Goal: Task Accomplishment & Management: Manage account settings

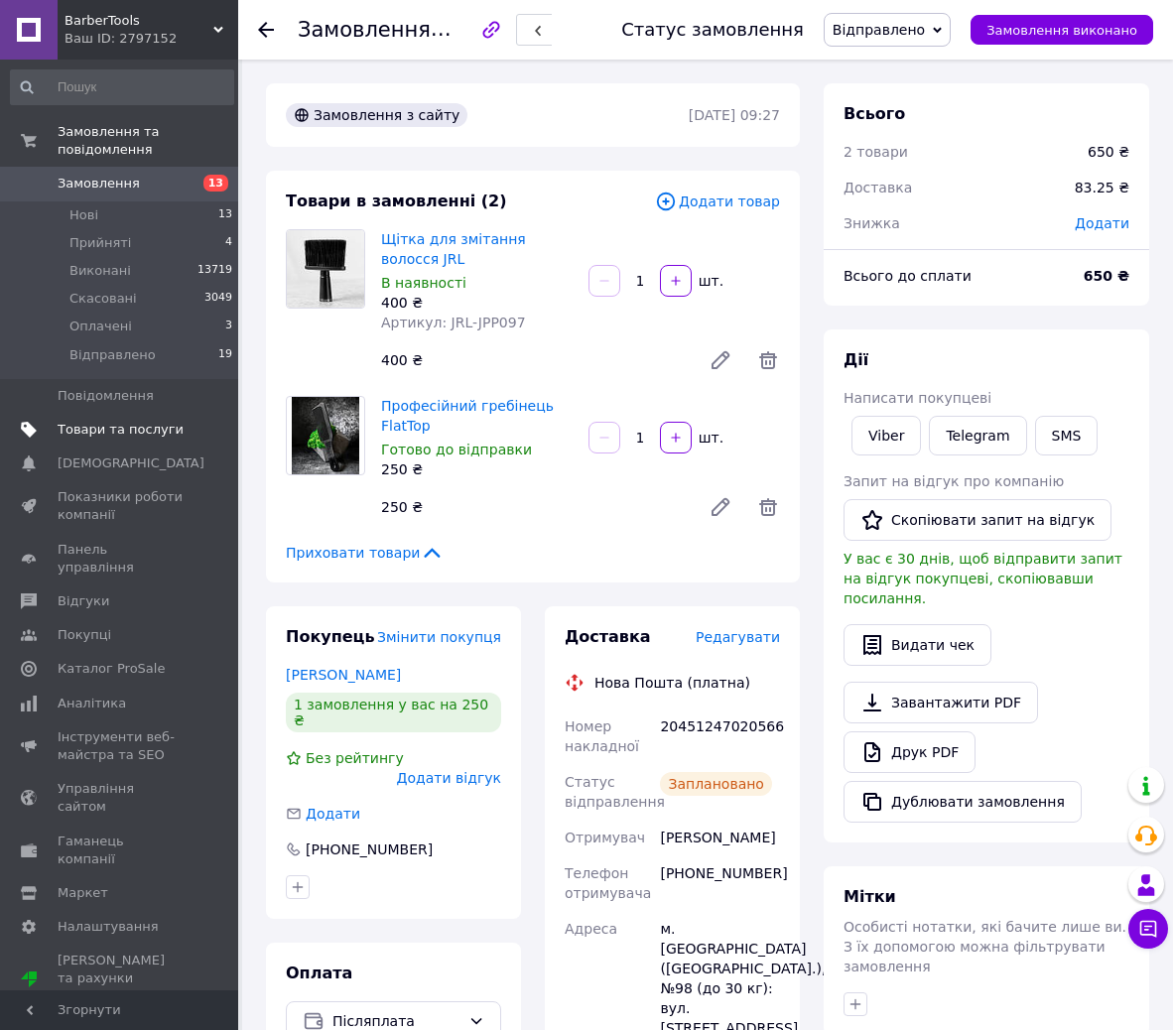
click at [145, 421] on span "Товари та послуги" at bounding box center [121, 430] width 126 height 18
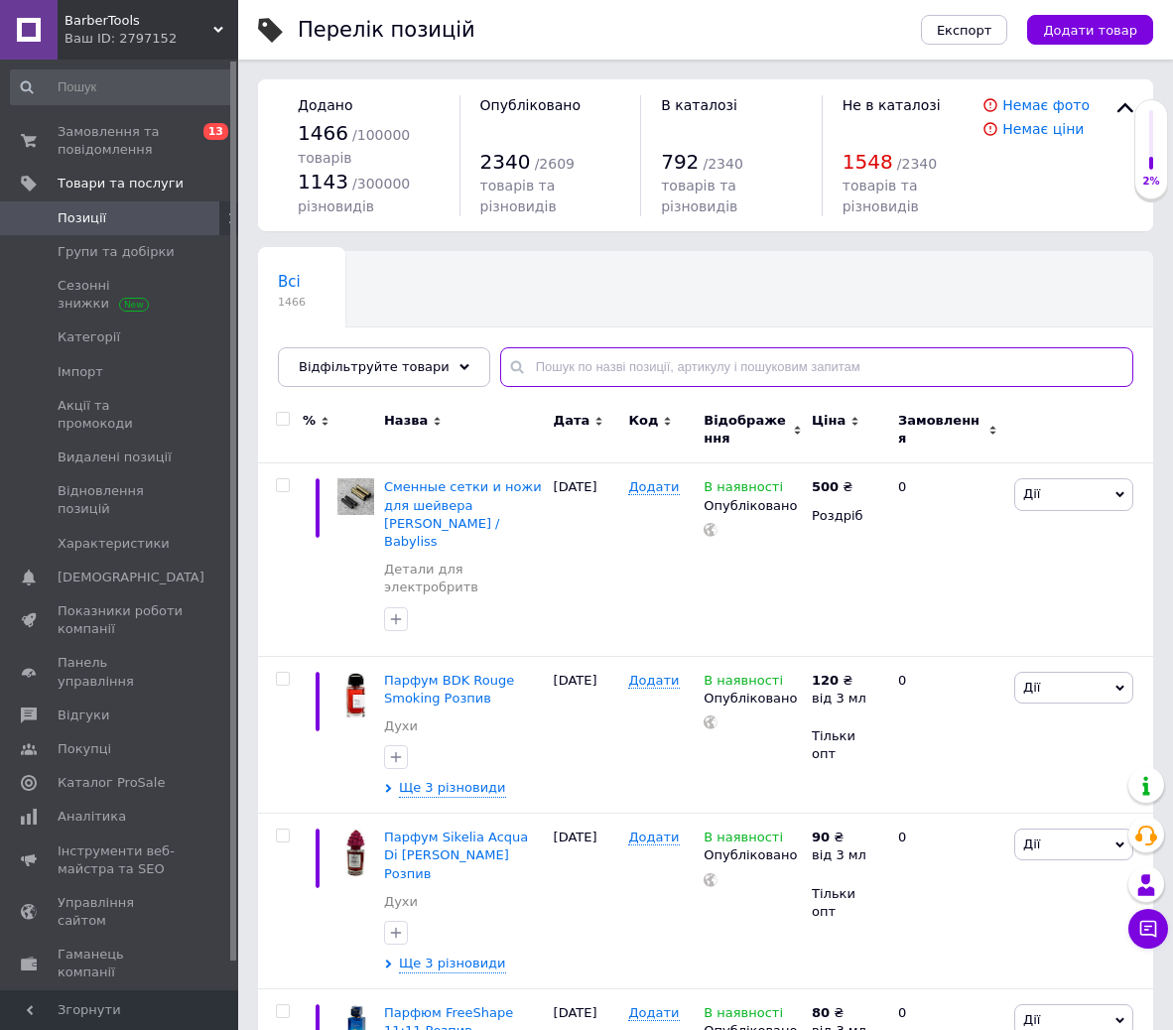
click at [575, 371] on input "text" at bounding box center [816, 367] width 633 height 40
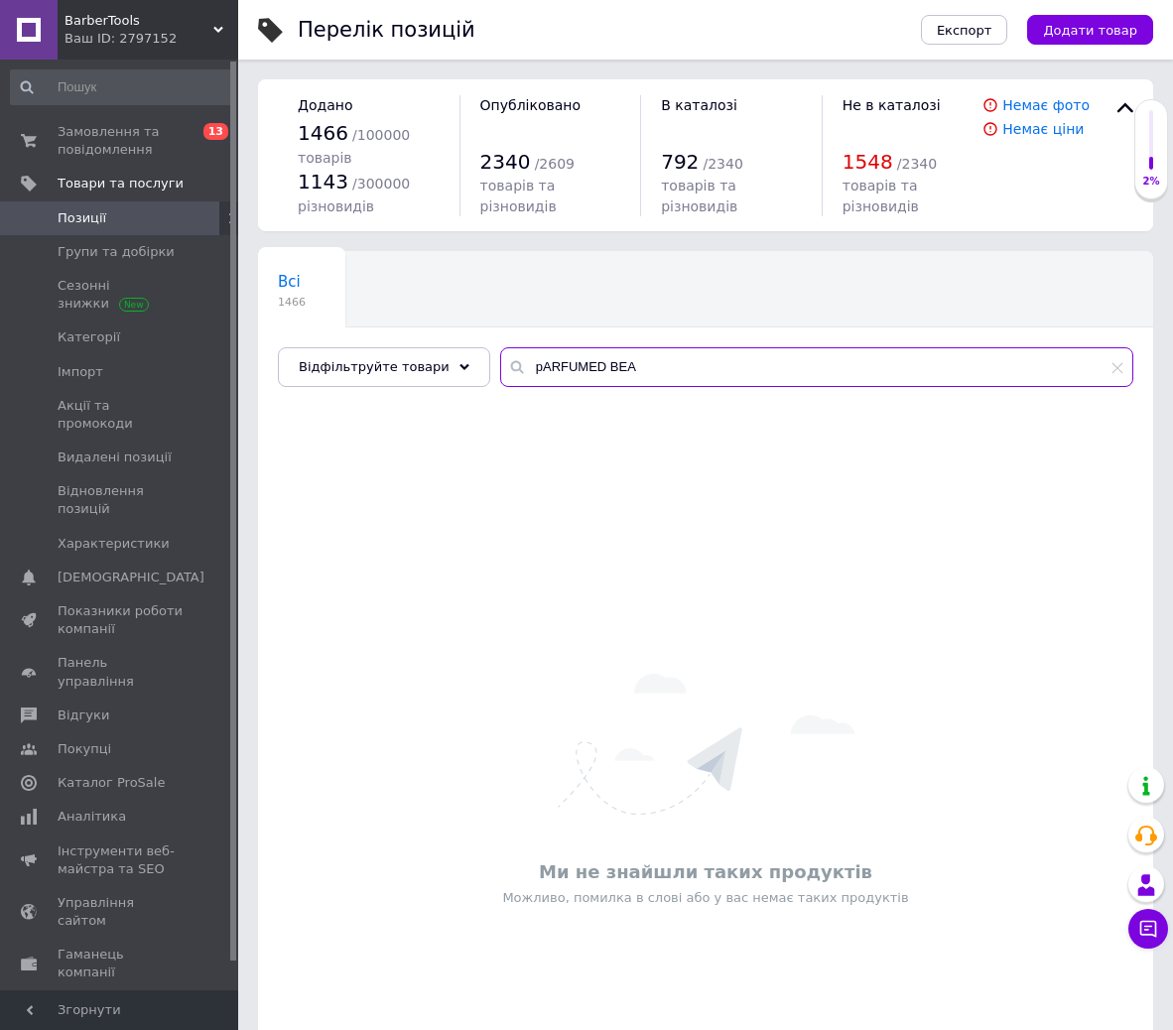
type input "pARFUMED BEAR"
drag, startPoint x: 630, startPoint y: 365, endPoint x: 484, endPoint y: 368, distance: 146.0
click at [500, 368] on div "pARFUMED BEAR" at bounding box center [816, 367] width 633 height 40
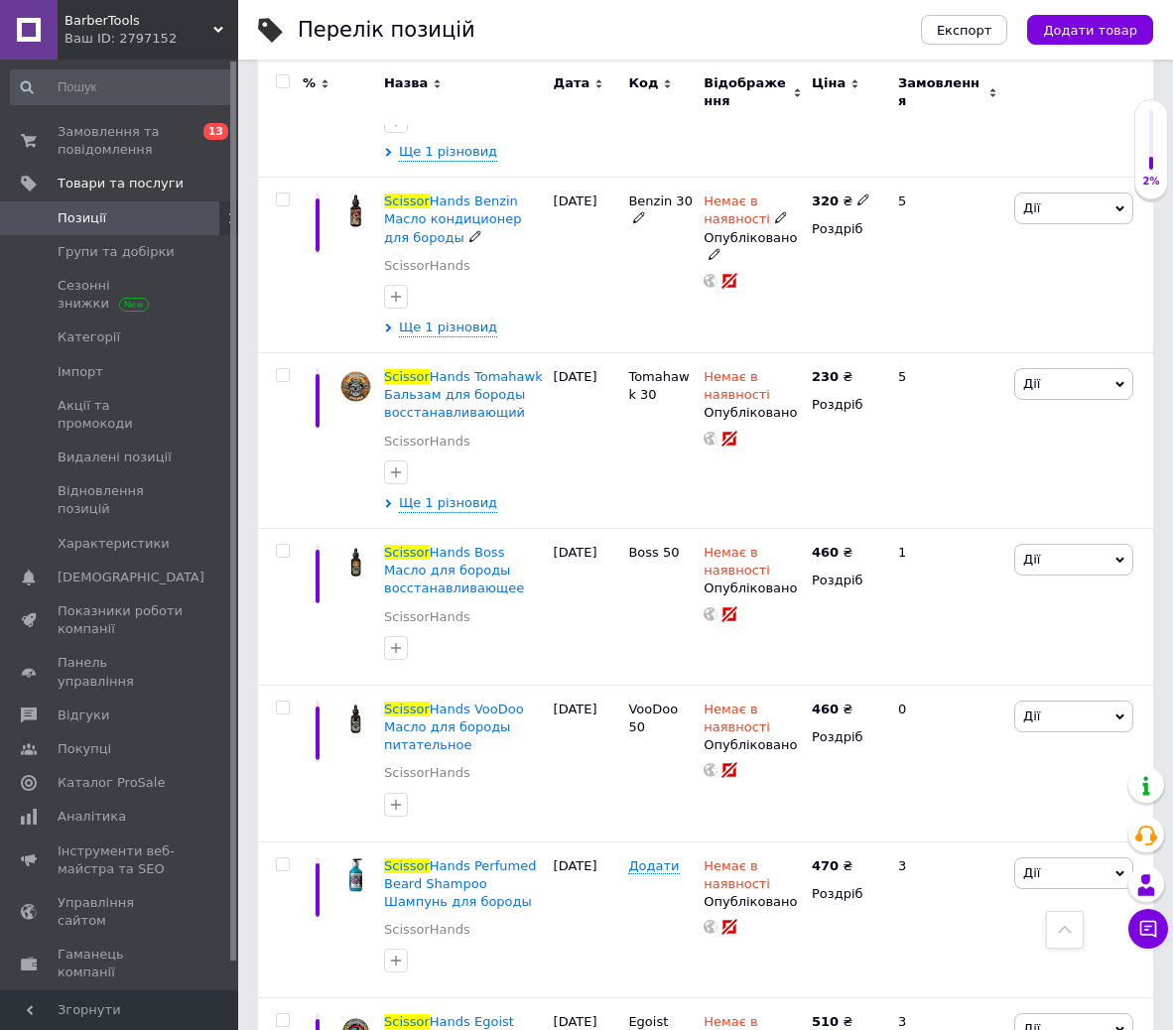
scroll to position [1191, 0]
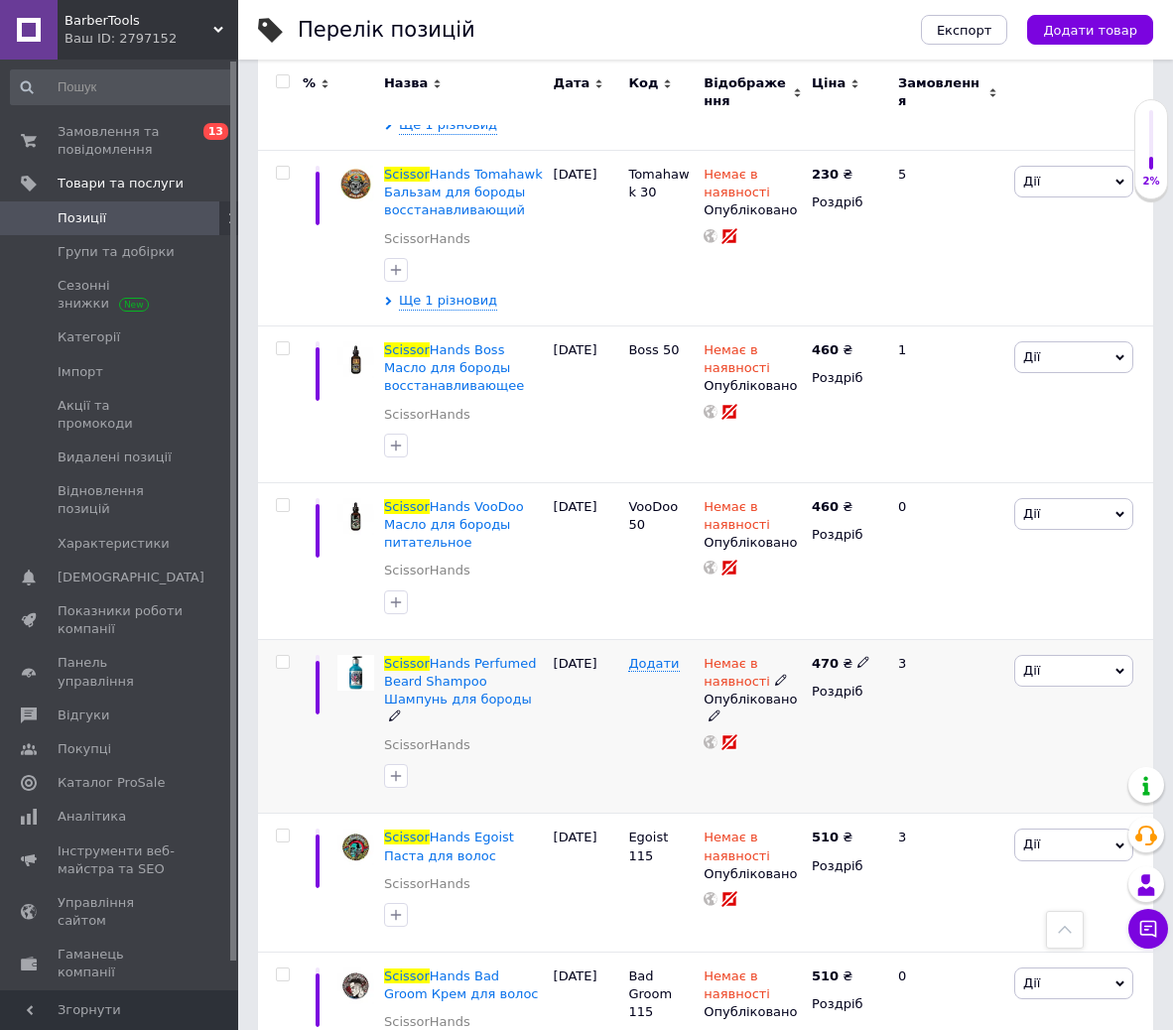
type input "Scissor"
click at [737, 656] on span "Немає в наявності" at bounding box center [737, 675] width 67 height 39
click at [854, 673] on li "В наявності" at bounding box center [915, 687] width 189 height 28
click at [791, 639] on div "Немає в наявності Наявність В наявності Немає в наявності Під замовлення Готово…" at bounding box center [753, 726] width 108 height 175
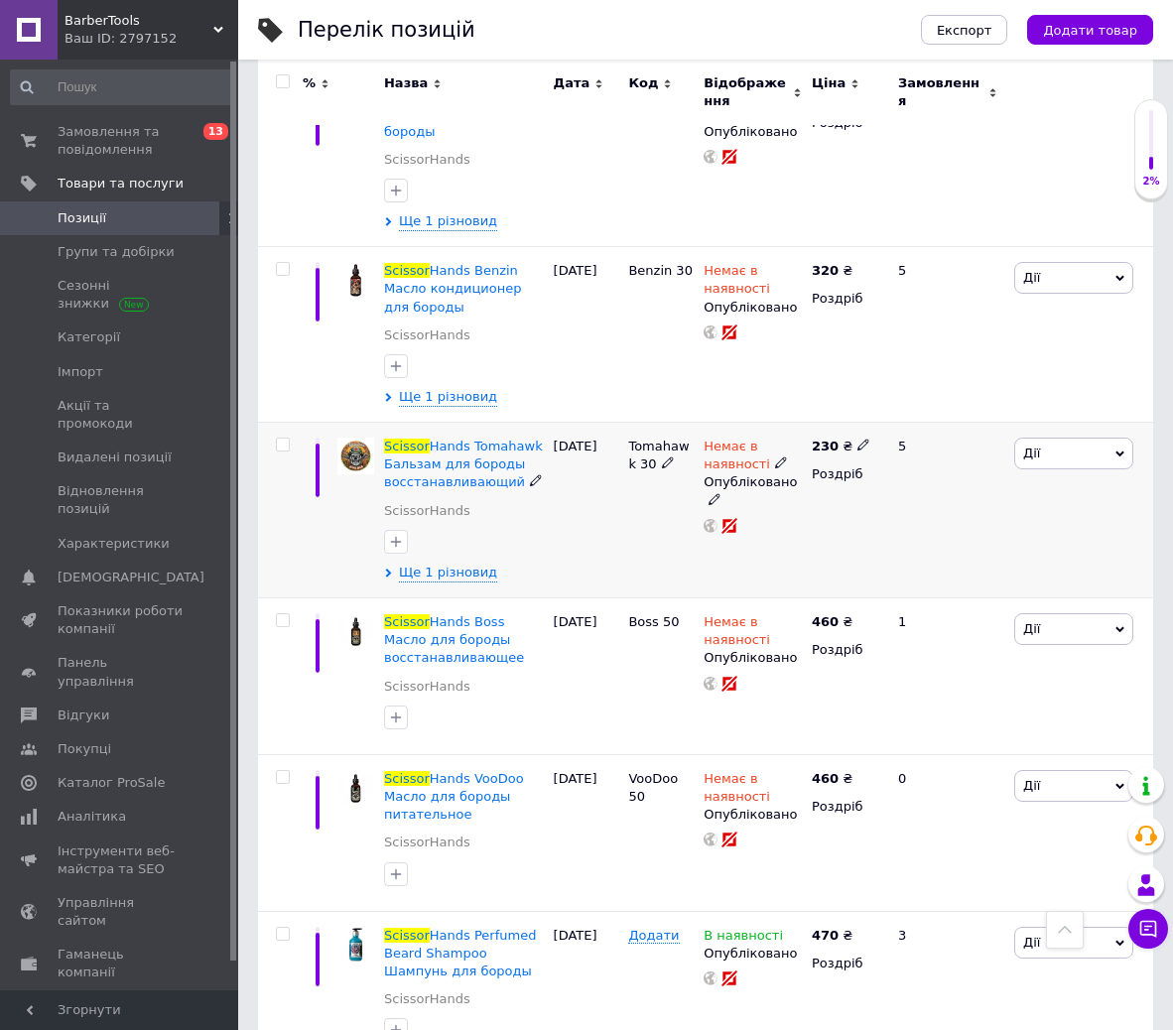
scroll to position [820, 0]
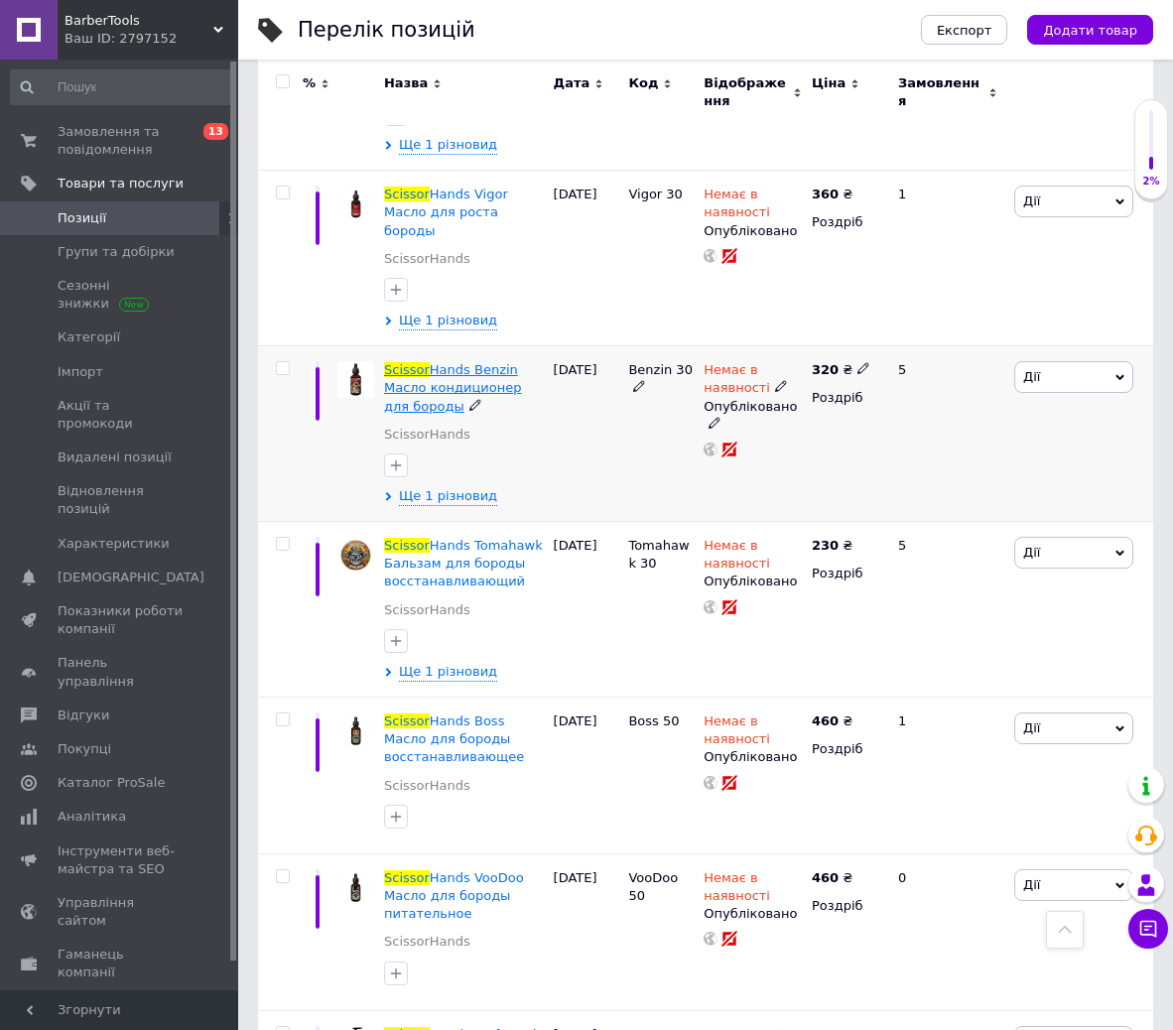
click at [493, 362] on span "Hands Benzin Масло кондиционер для бороды" at bounding box center [452, 387] width 137 height 51
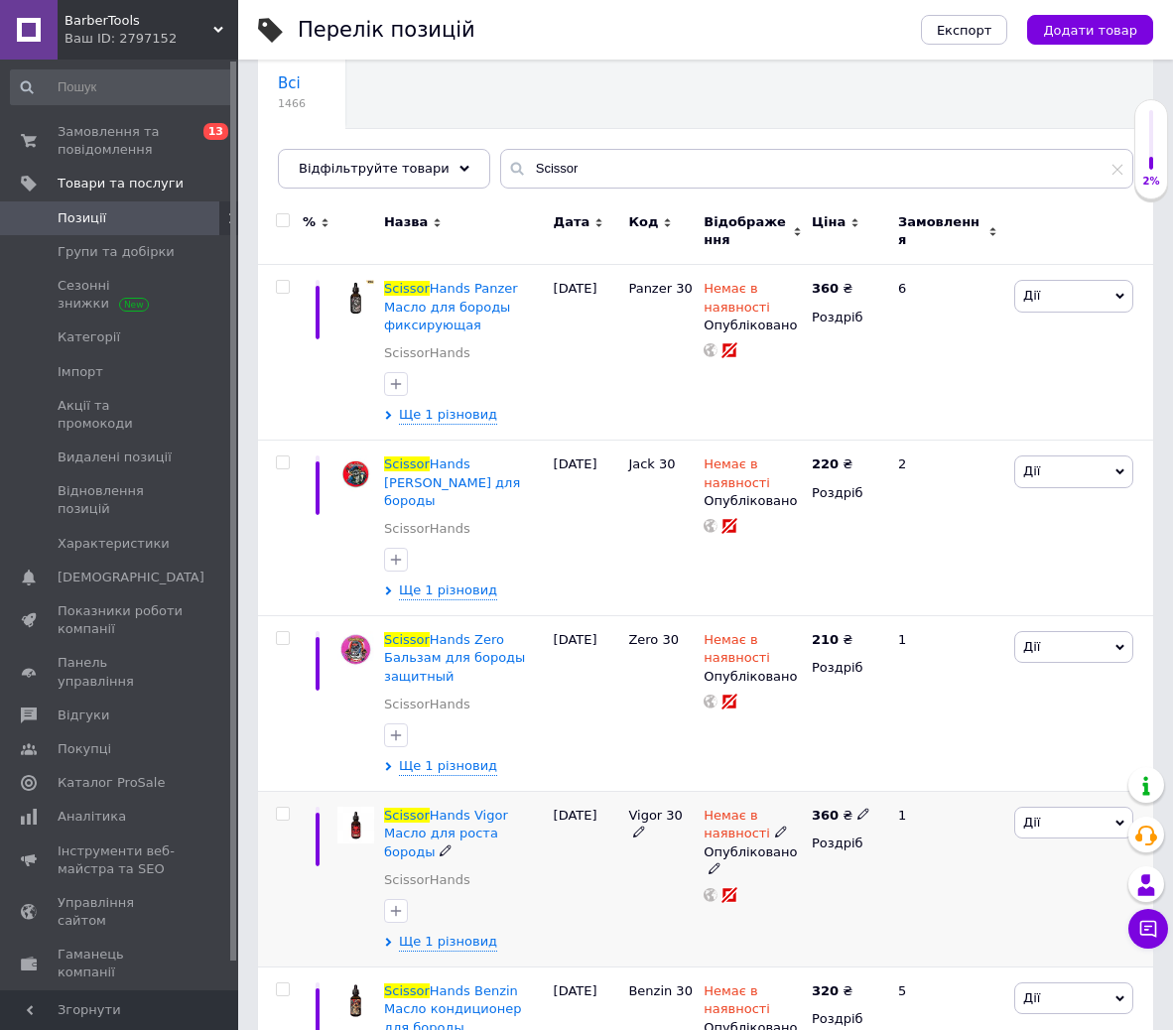
scroll to position [596, 0]
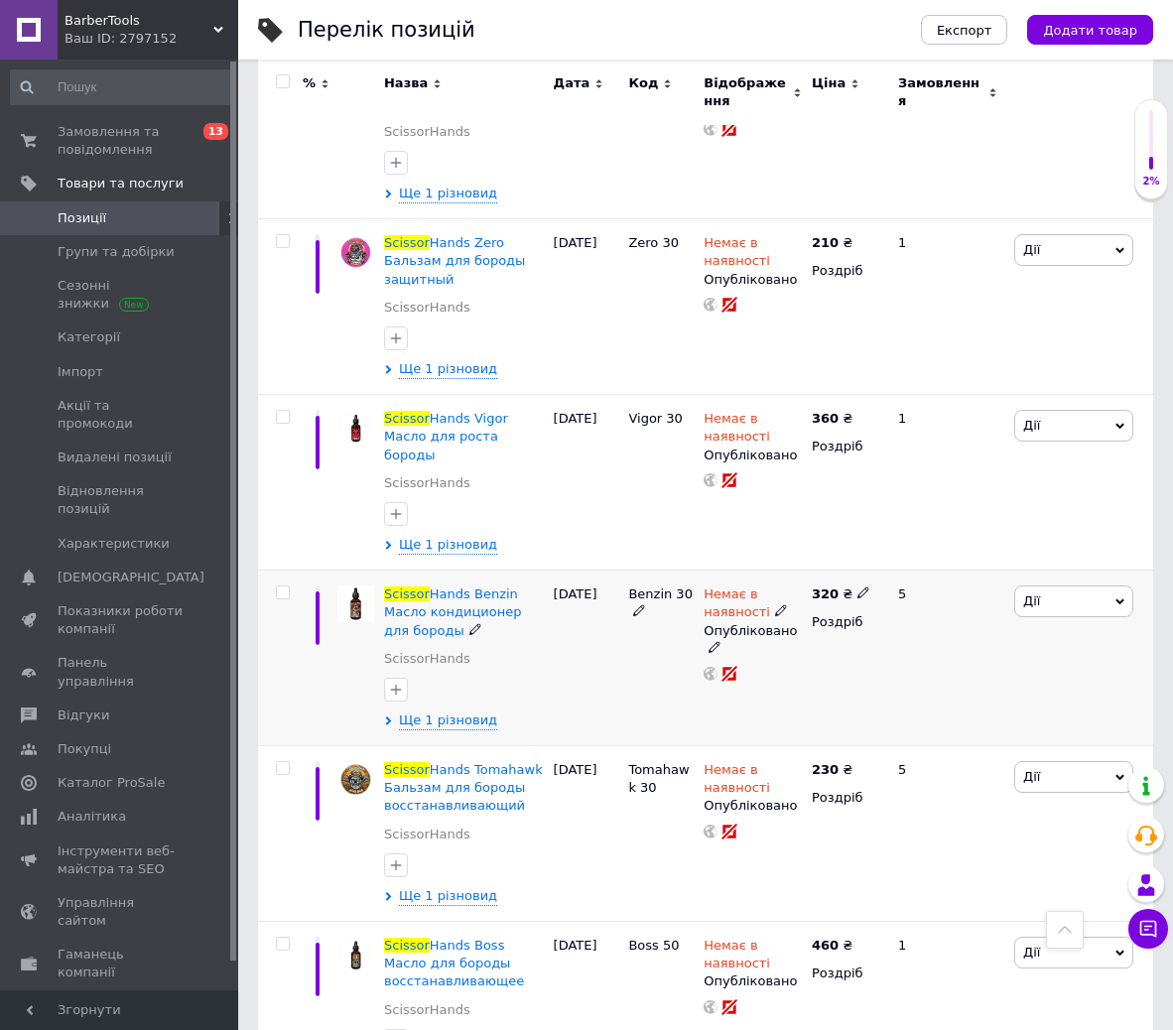
click at [722, 587] on span "Немає в наявності" at bounding box center [737, 606] width 67 height 39
click at [850, 605] on li "В наявності" at bounding box center [915, 619] width 189 height 28
click at [877, 680] on div "320 ₴ Роздріб" at bounding box center [846, 659] width 79 height 176
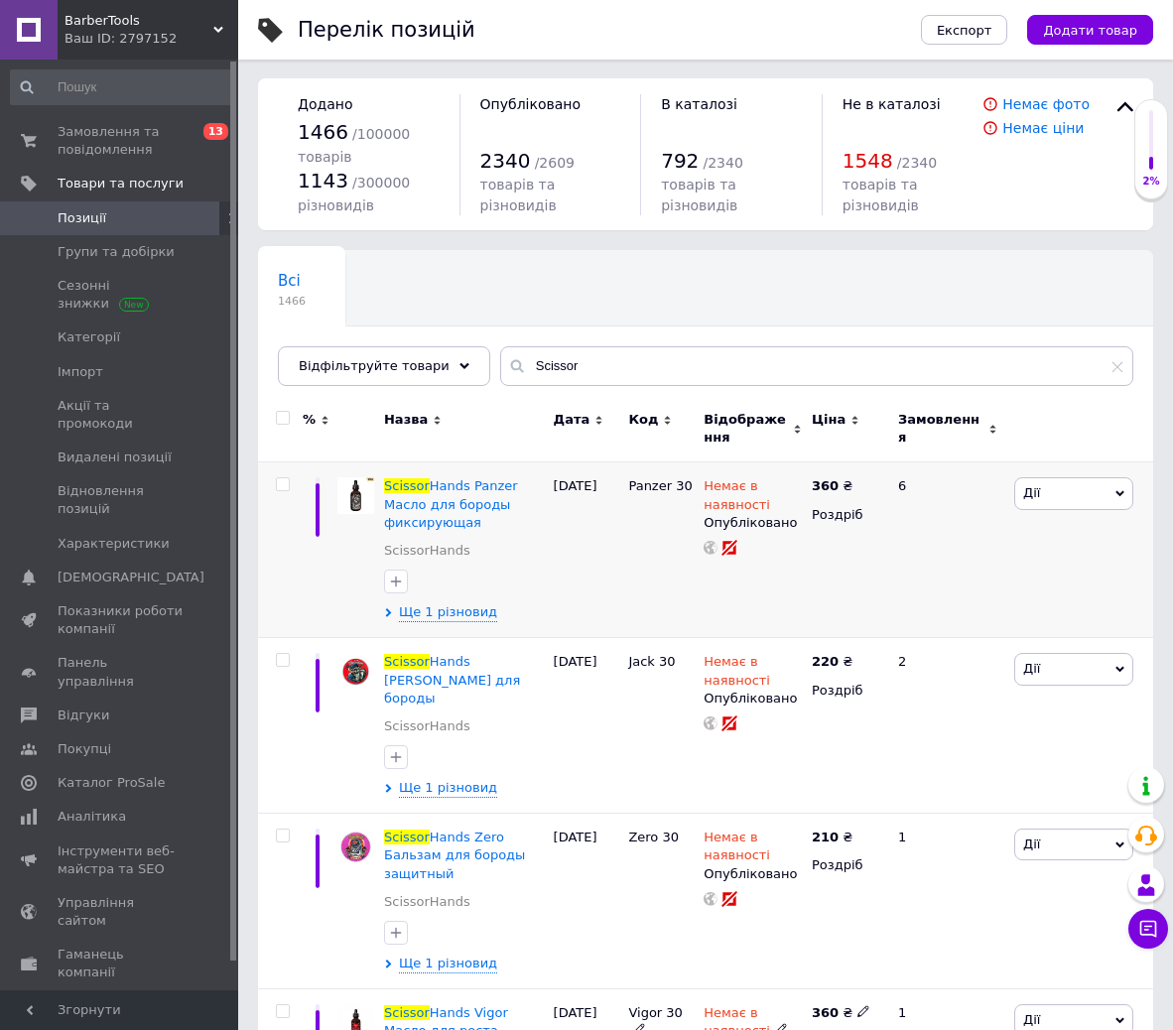
scroll to position [0, 0]
click at [724, 497] on span "Немає в наявності" at bounding box center [737, 498] width 67 height 39
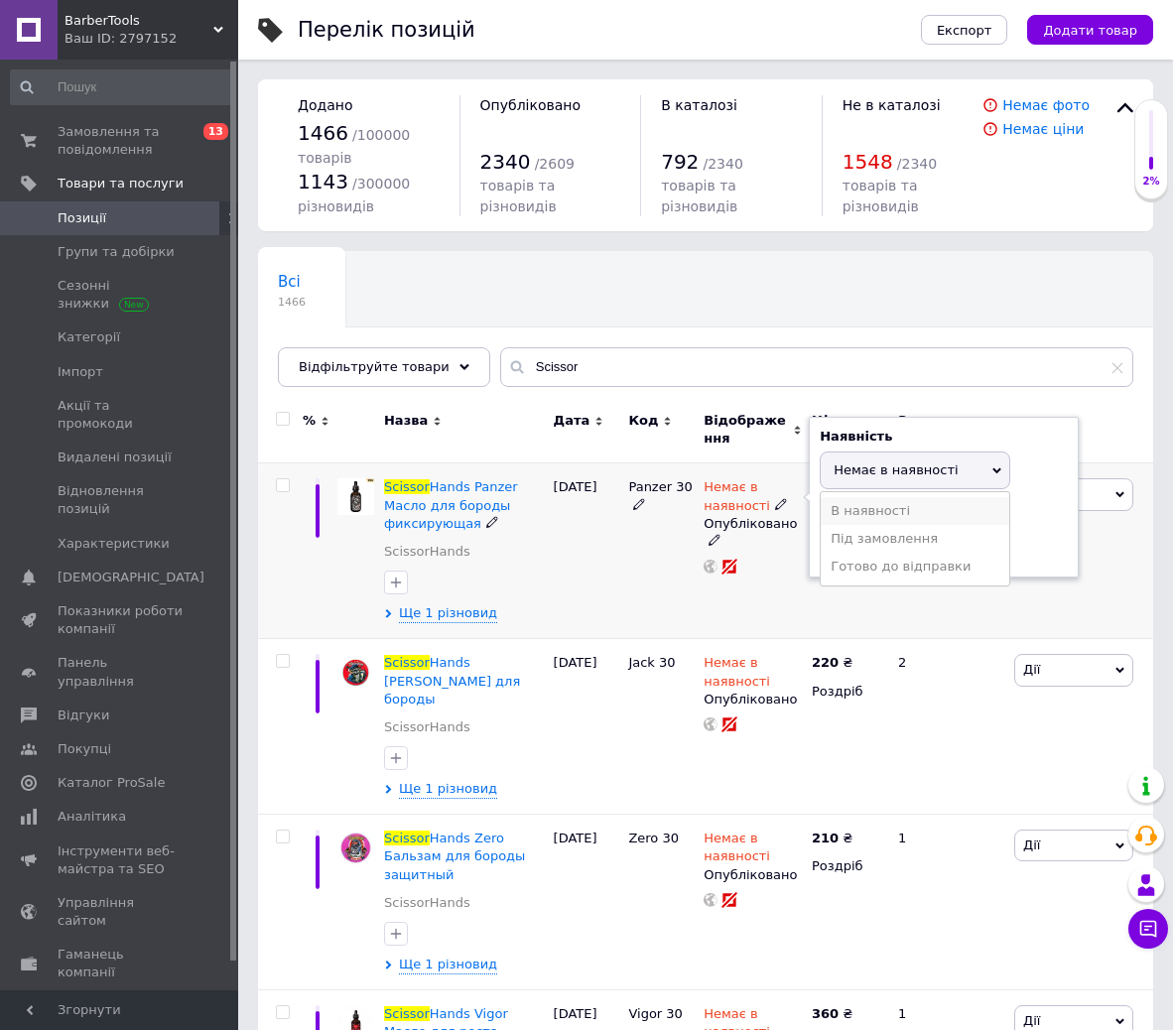
click at [915, 510] on li "В наявності" at bounding box center [915, 511] width 189 height 28
click at [793, 601] on div "Немає в наявності Наявність В наявності Немає в наявності Під замовлення Готово…" at bounding box center [753, 552] width 108 height 176
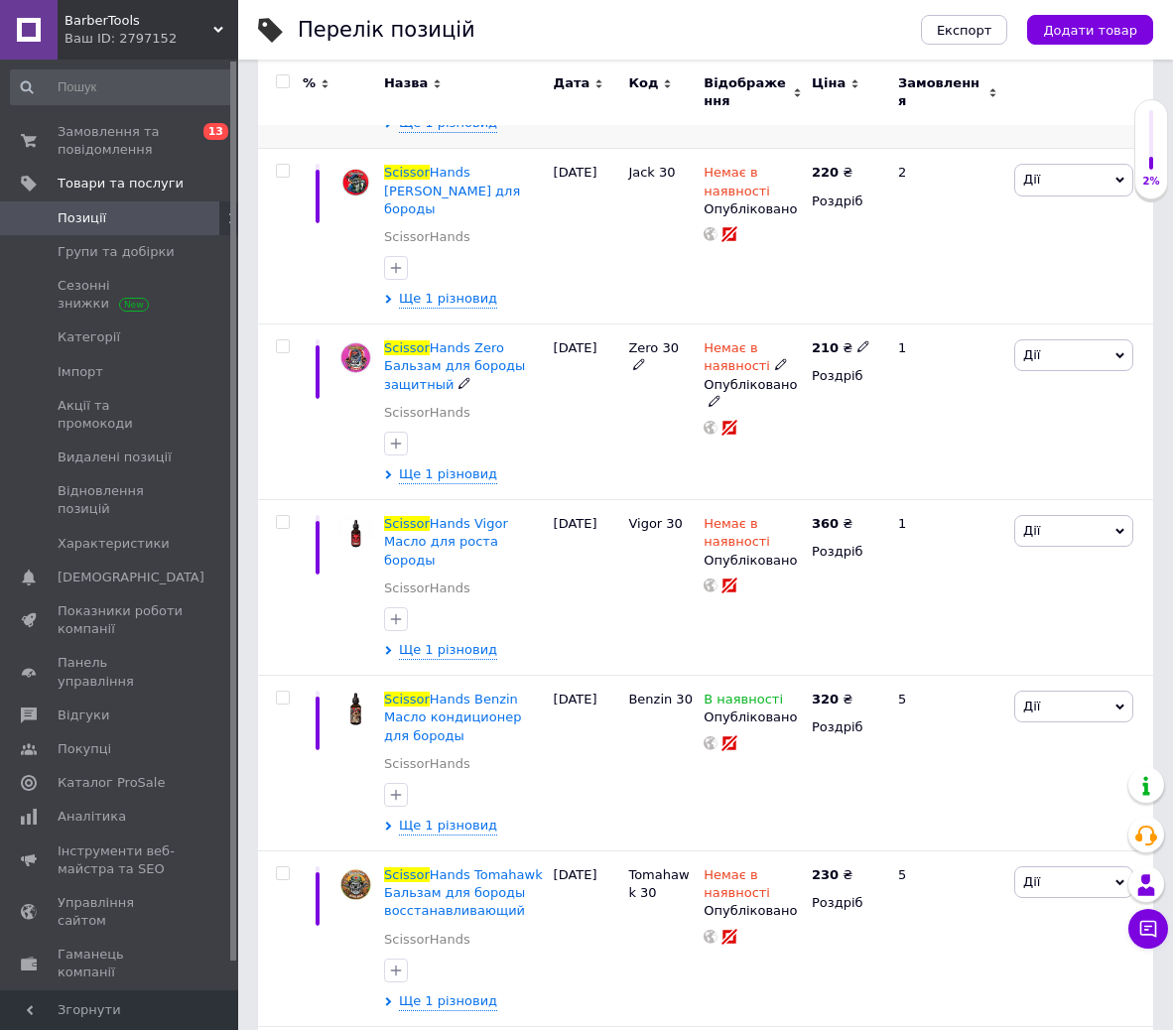
scroll to position [496, 0]
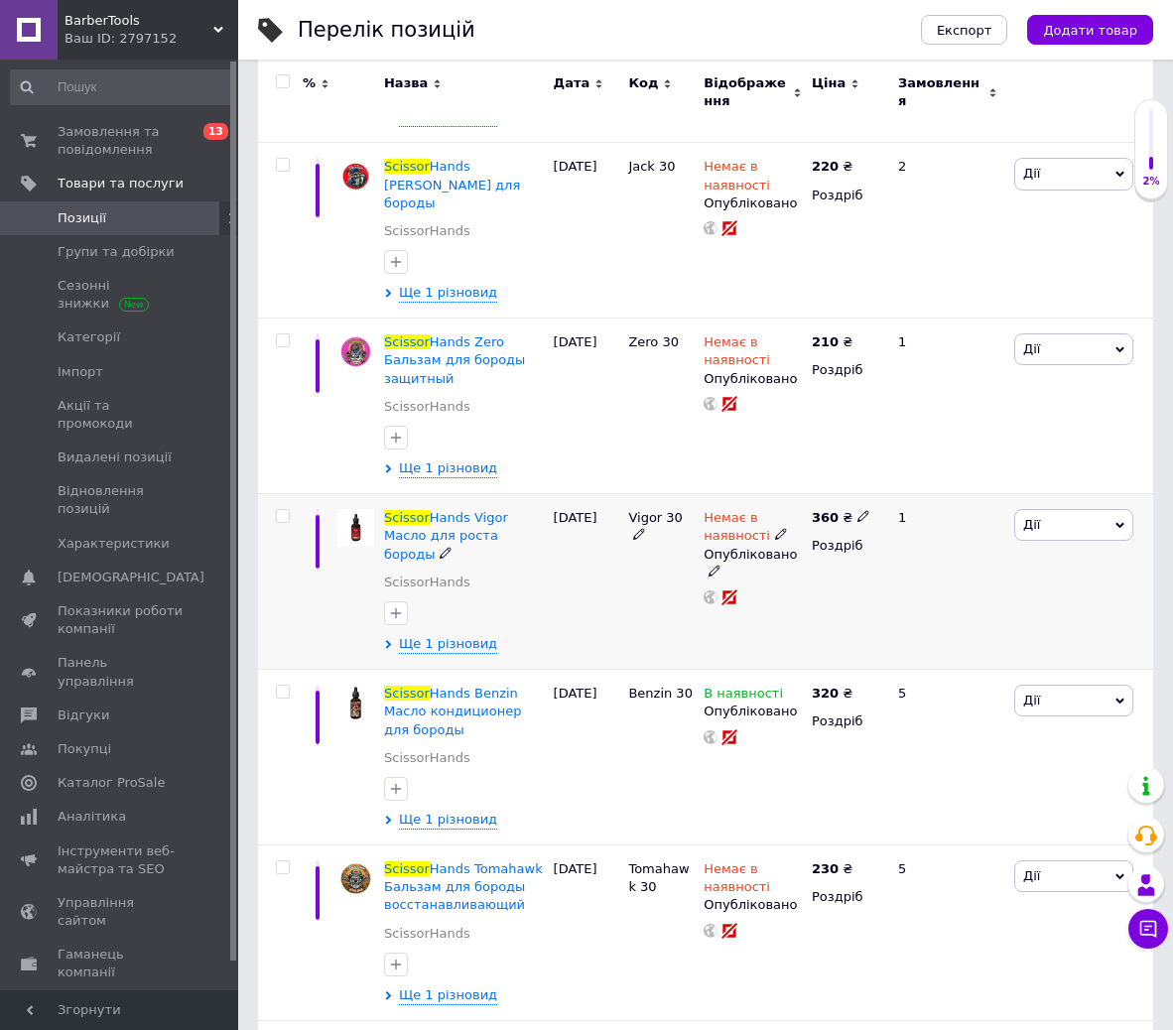
click at [743, 521] on span "Немає в наявності" at bounding box center [737, 529] width 67 height 39
click at [871, 531] on li "В наявності" at bounding box center [915, 542] width 189 height 28
click at [768, 589] on div "Немає в наявності Наявність В наявності Немає в наявності Під замовлення Готово…" at bounding box center [753, 582] width 108 height 176
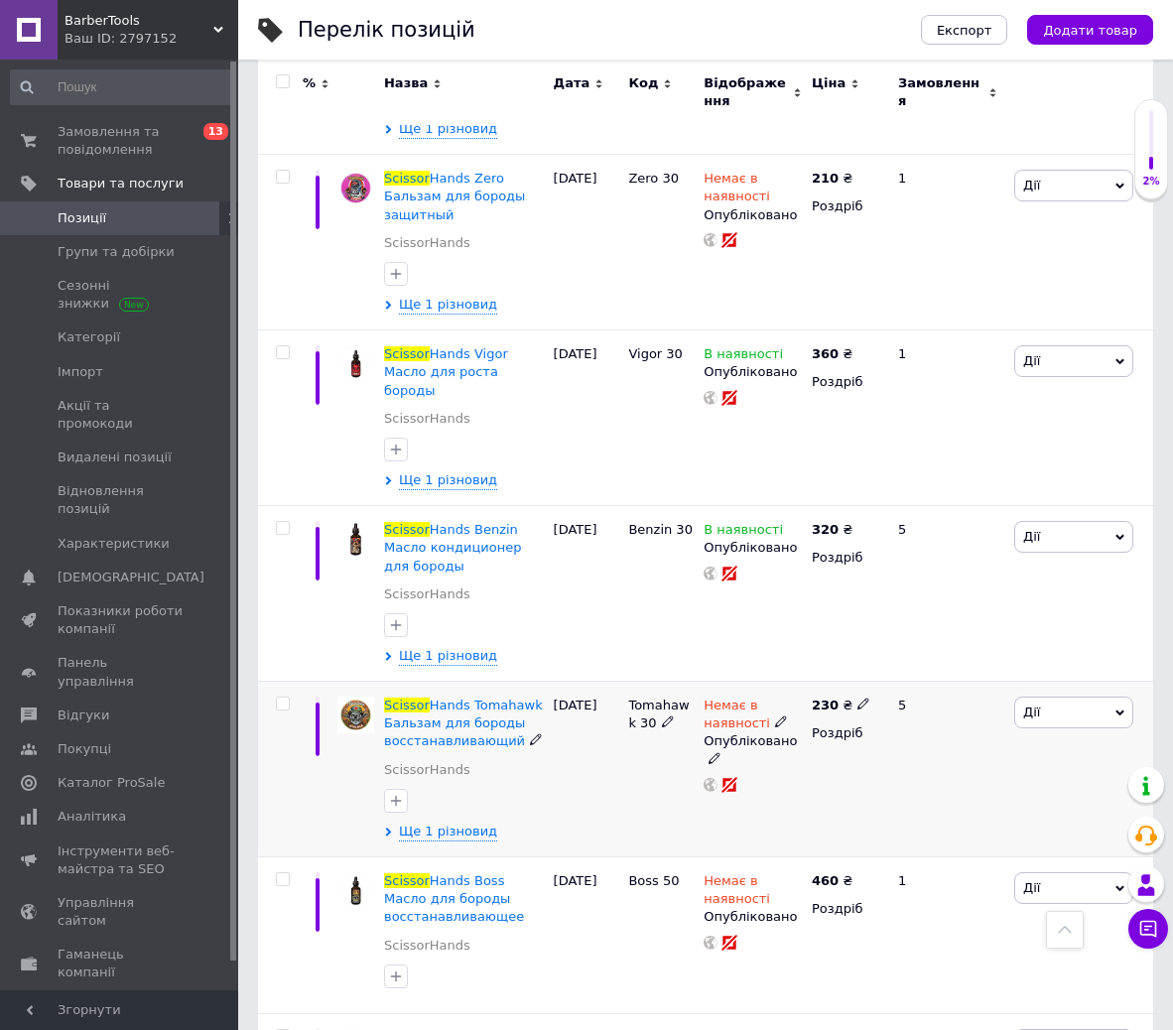
scroll to position [695, 0]
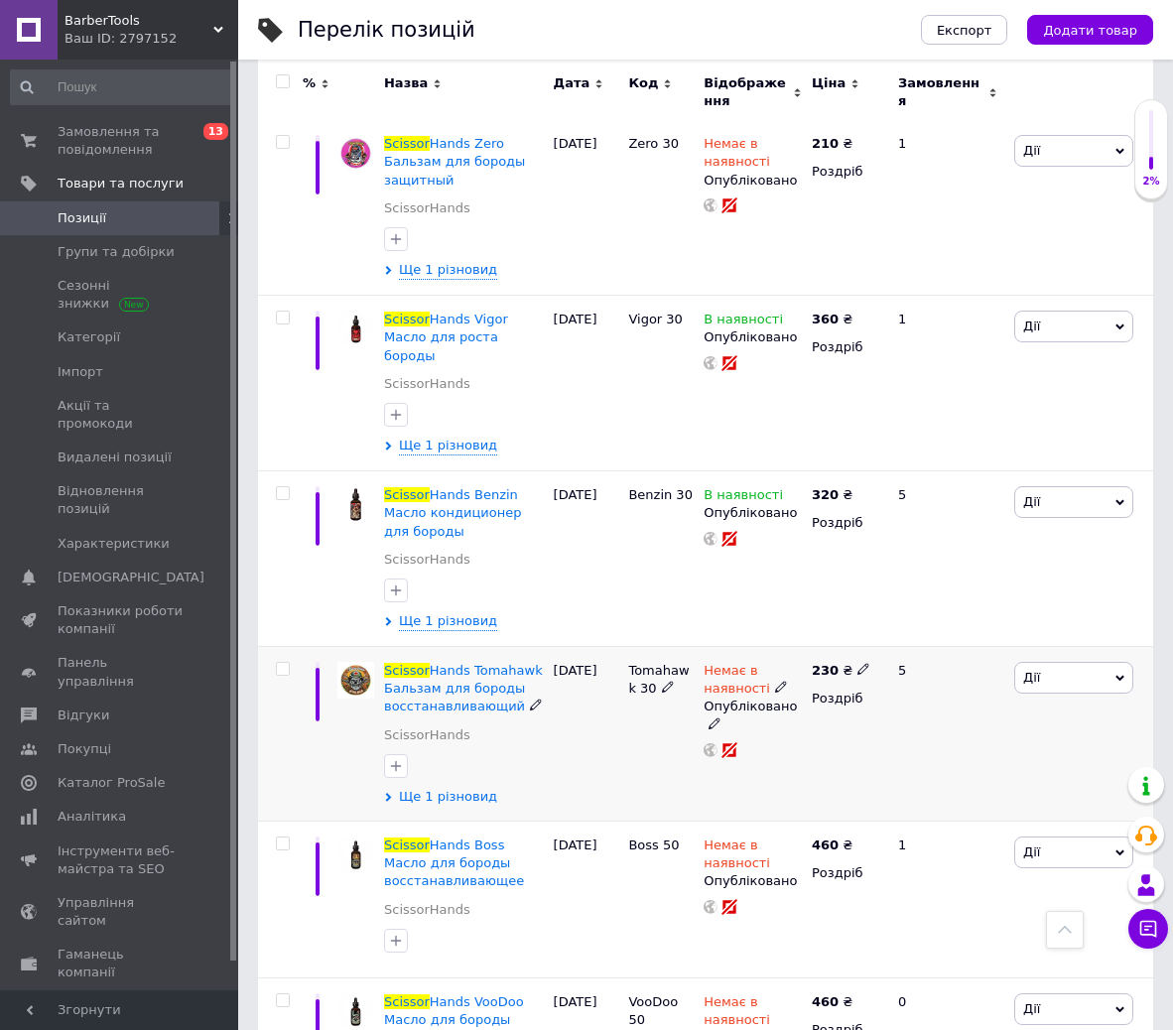
click at [447, 788] on span "Ще 1 різновид" at bounding box center [448, 797] width 98 height 18
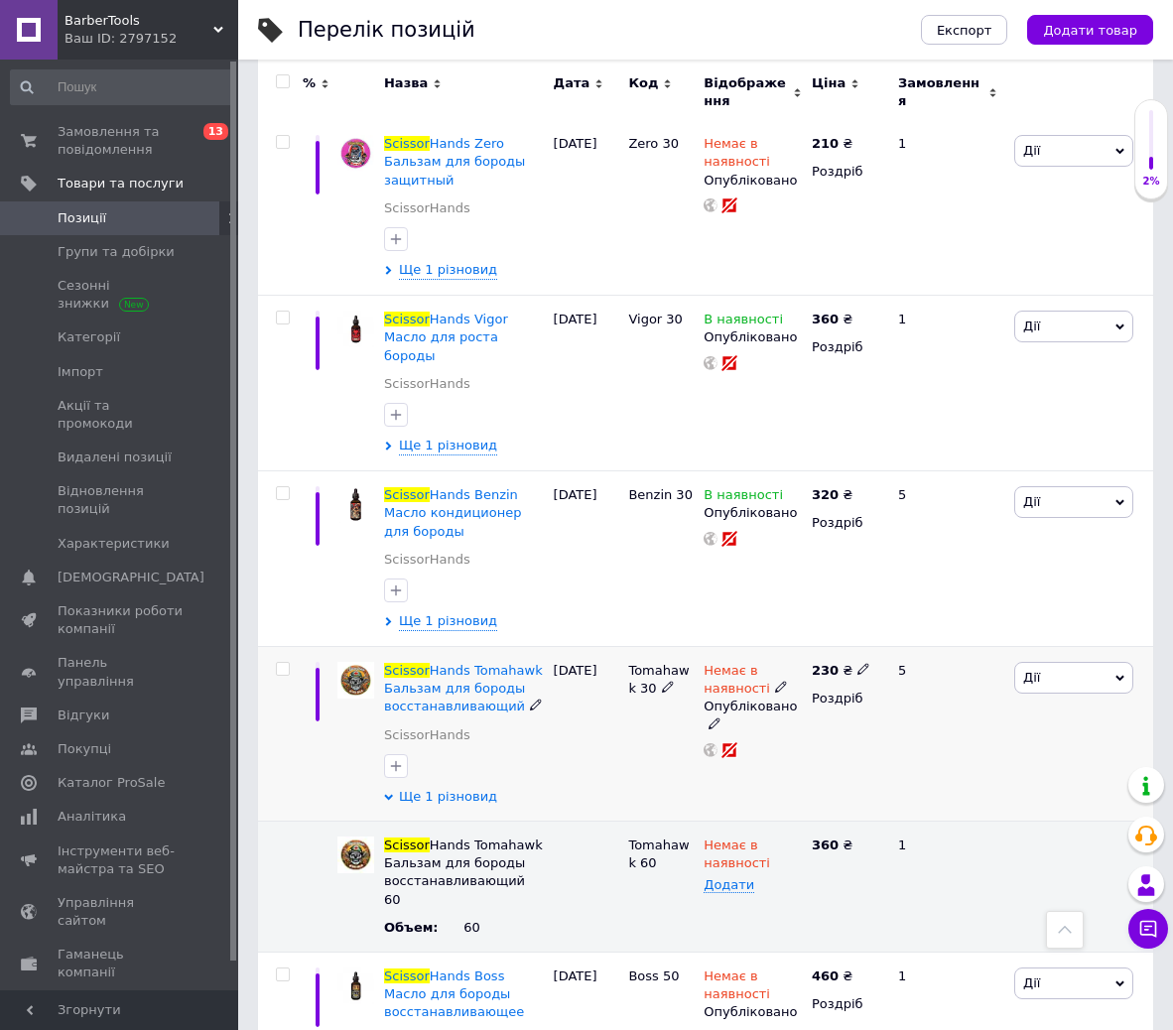
click at [428, 788] on span "Ще 1 різновид" at bounding box center [448, 797] width 98 height 18
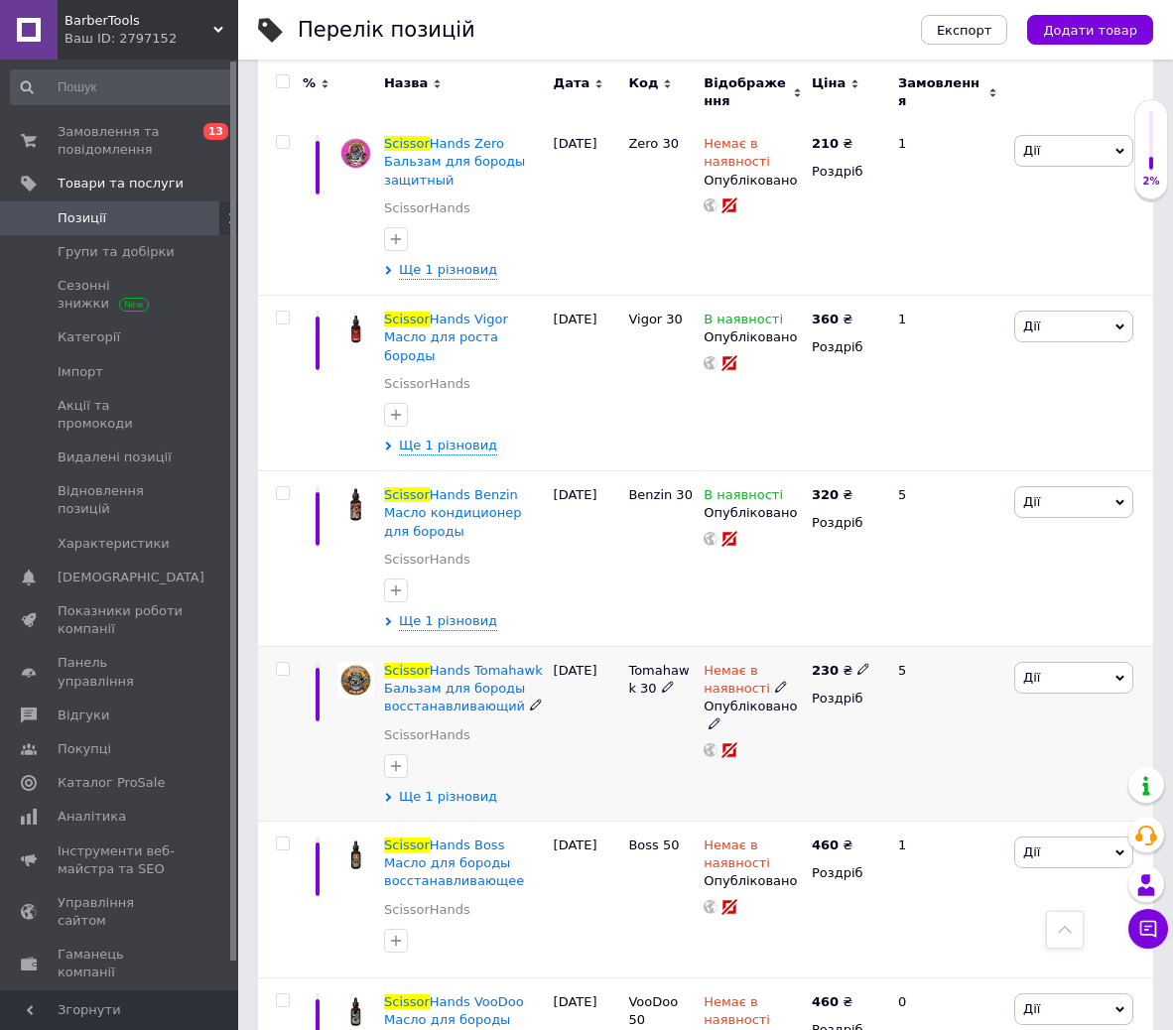
click at [428, 788] on span "Ще 1 різновид" at bounding box center [448, 797] width 98 height 18
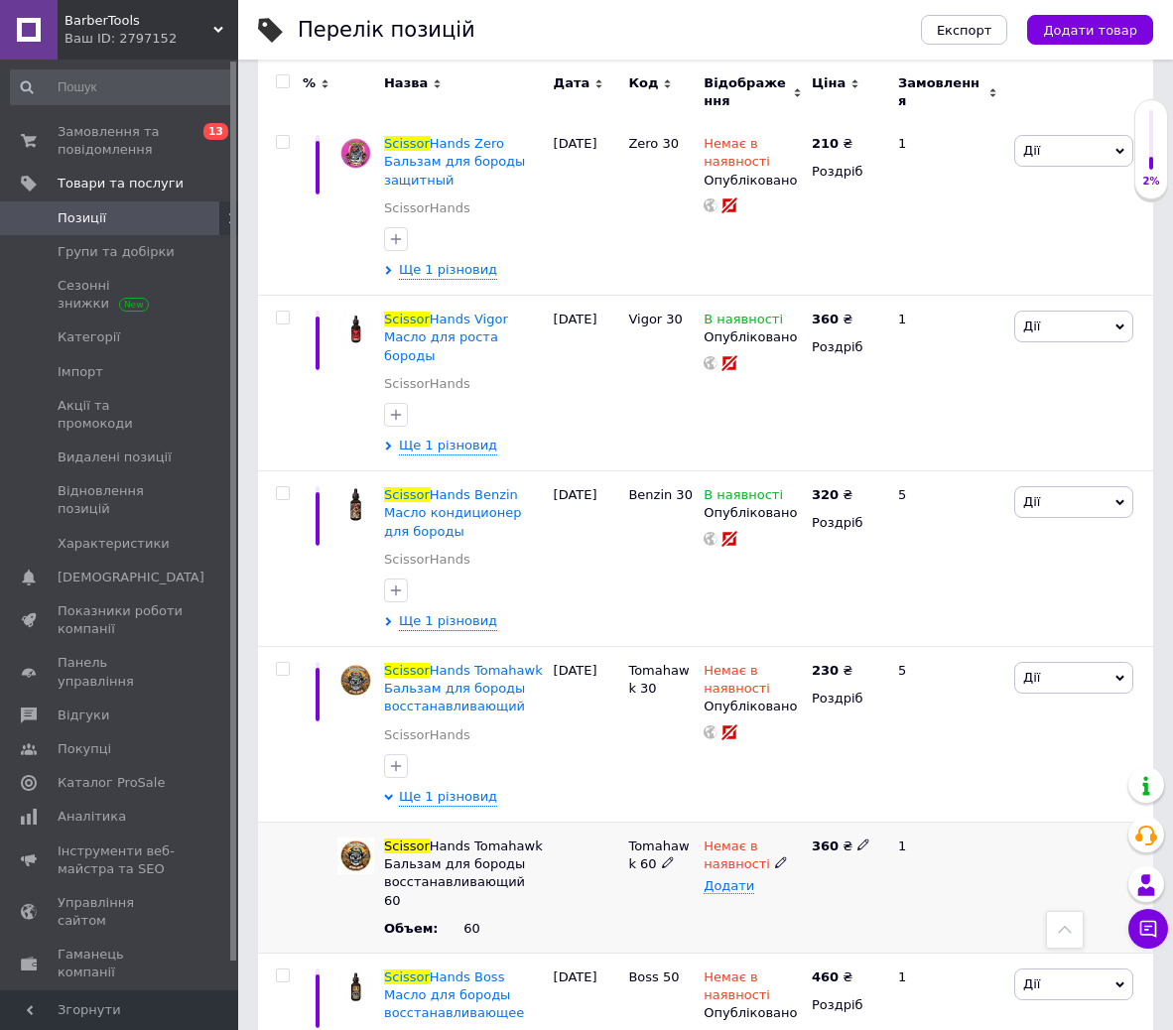
click at [730, 839] on span "Немає в наявності" at bounding box center [737, 858] width 67 height 39
click at [753, 888] on li "В наявності" at bounding box center [748, 902] width 105 height 28
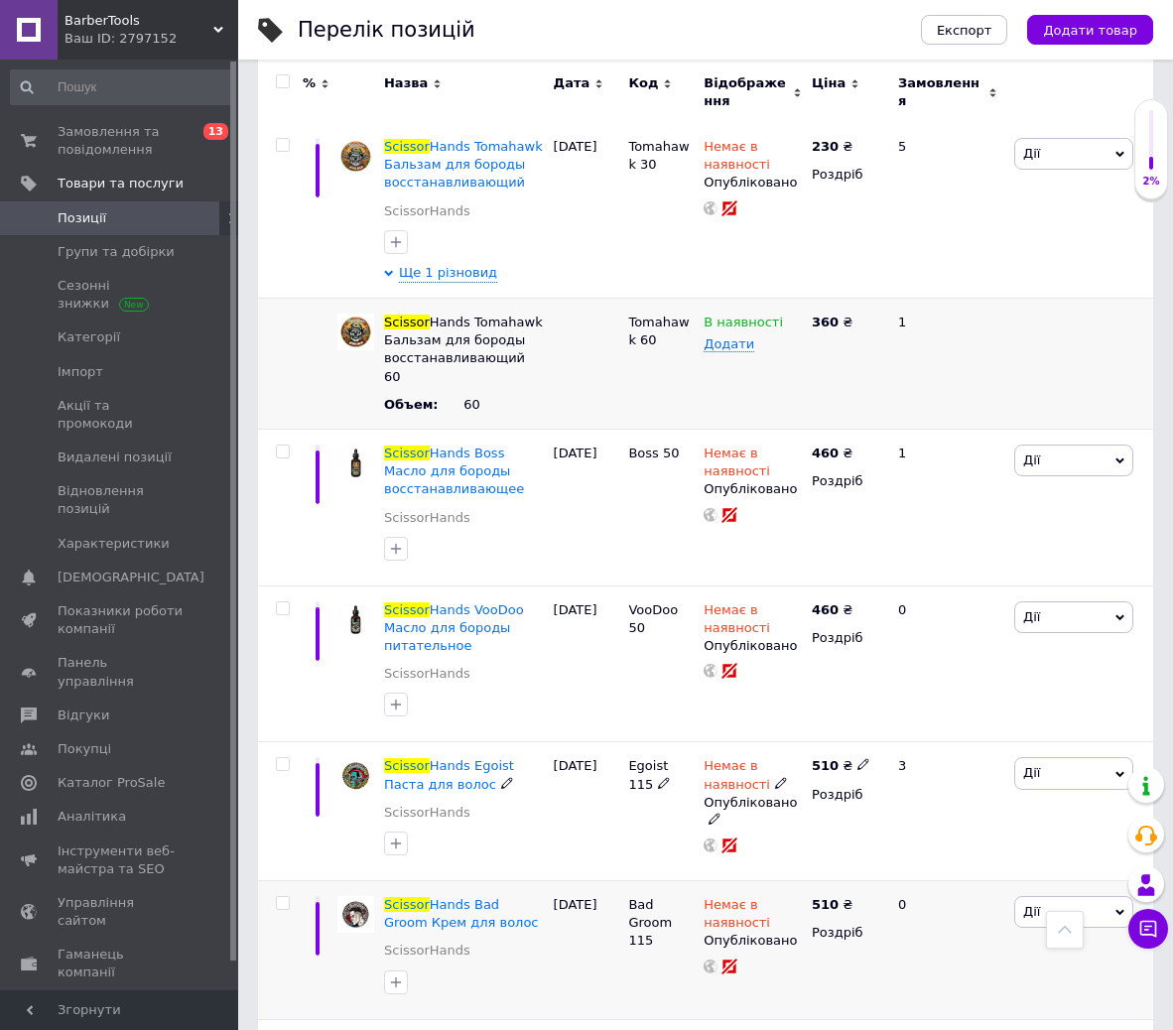
scroll to position [1330, 0]
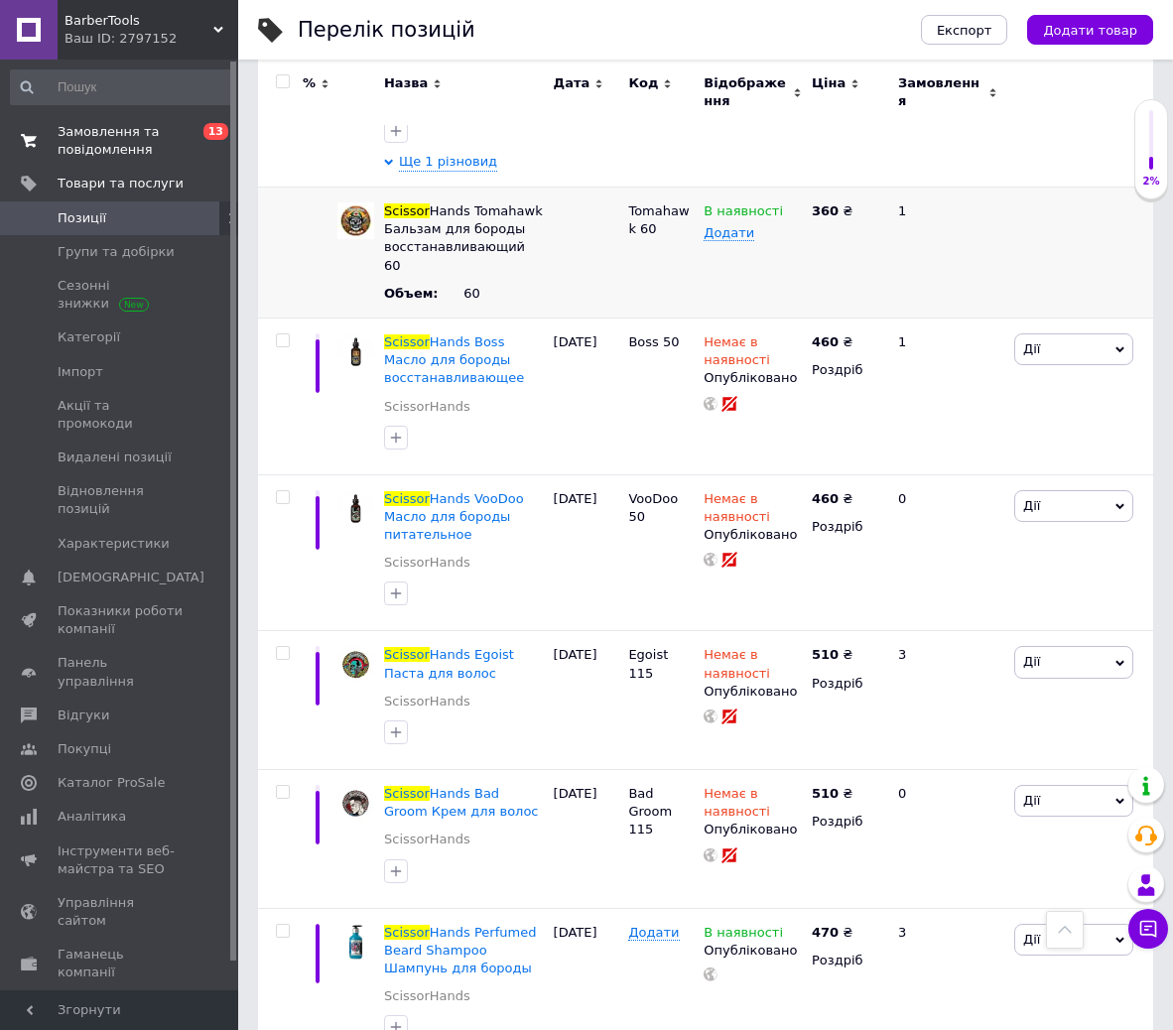
click at [140, 162] on link "Замовлення та повідомлення 0 13" at bounding box center [122, 141] width 244 height 52
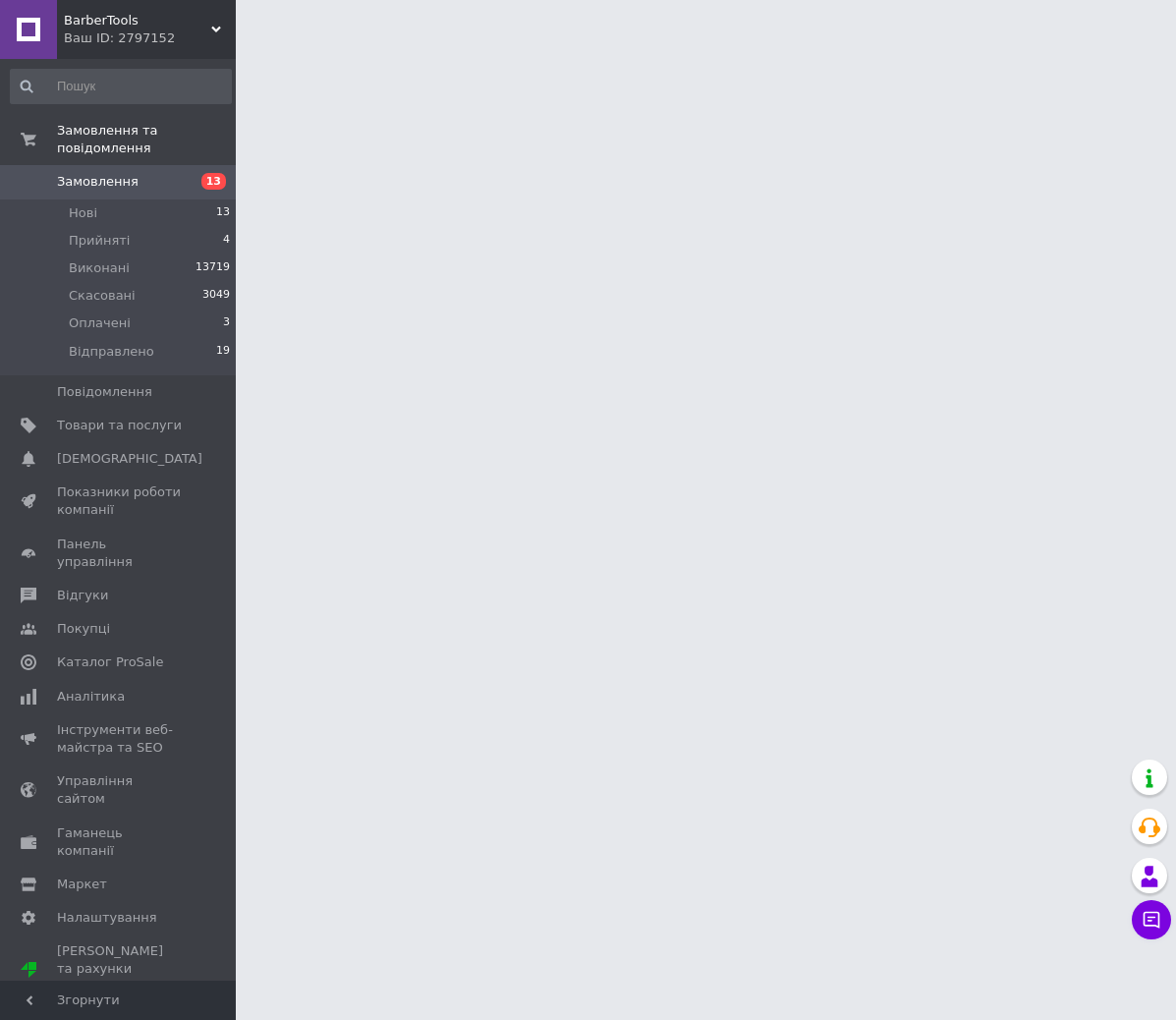
click at [145, 173] on span "Замовлення" at bounding box center [120, 182] width 125 height 18
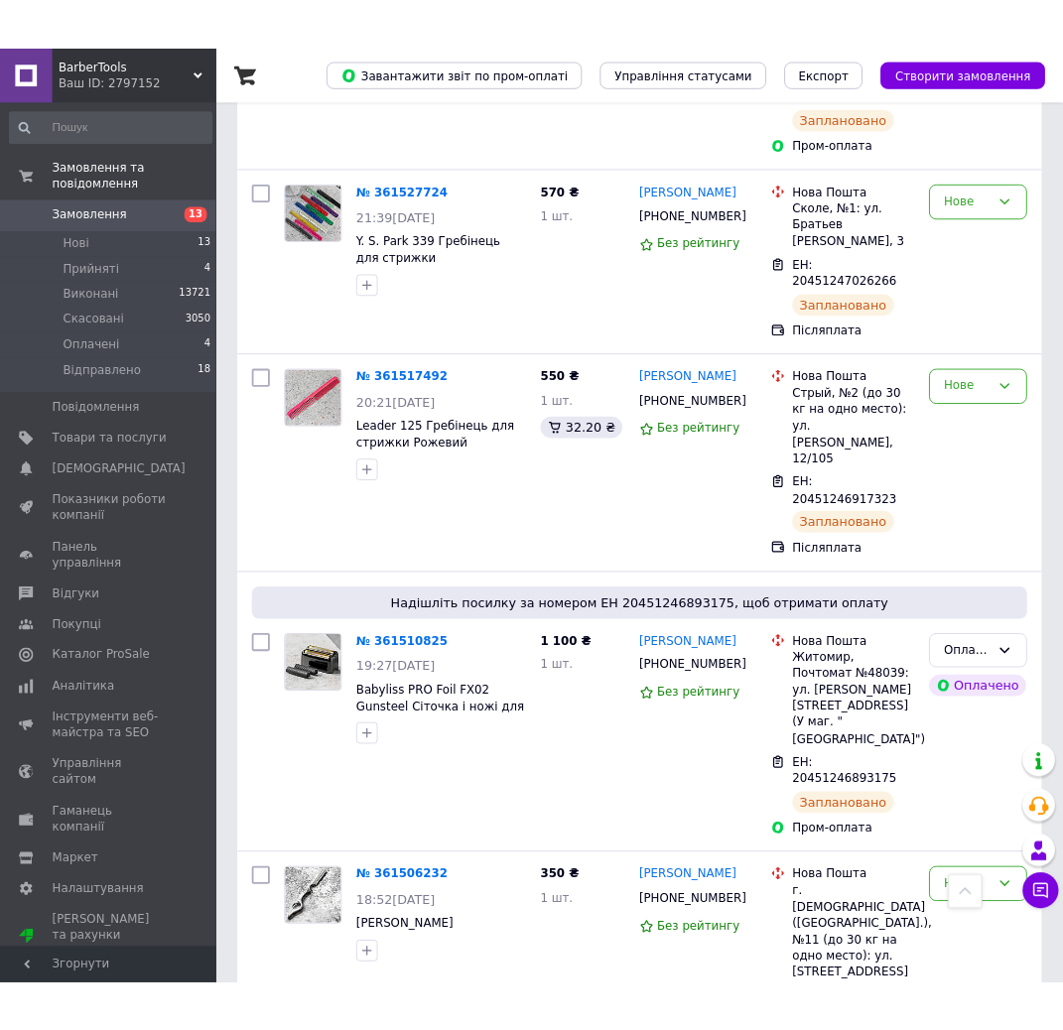
scroll to position [2999, 0]
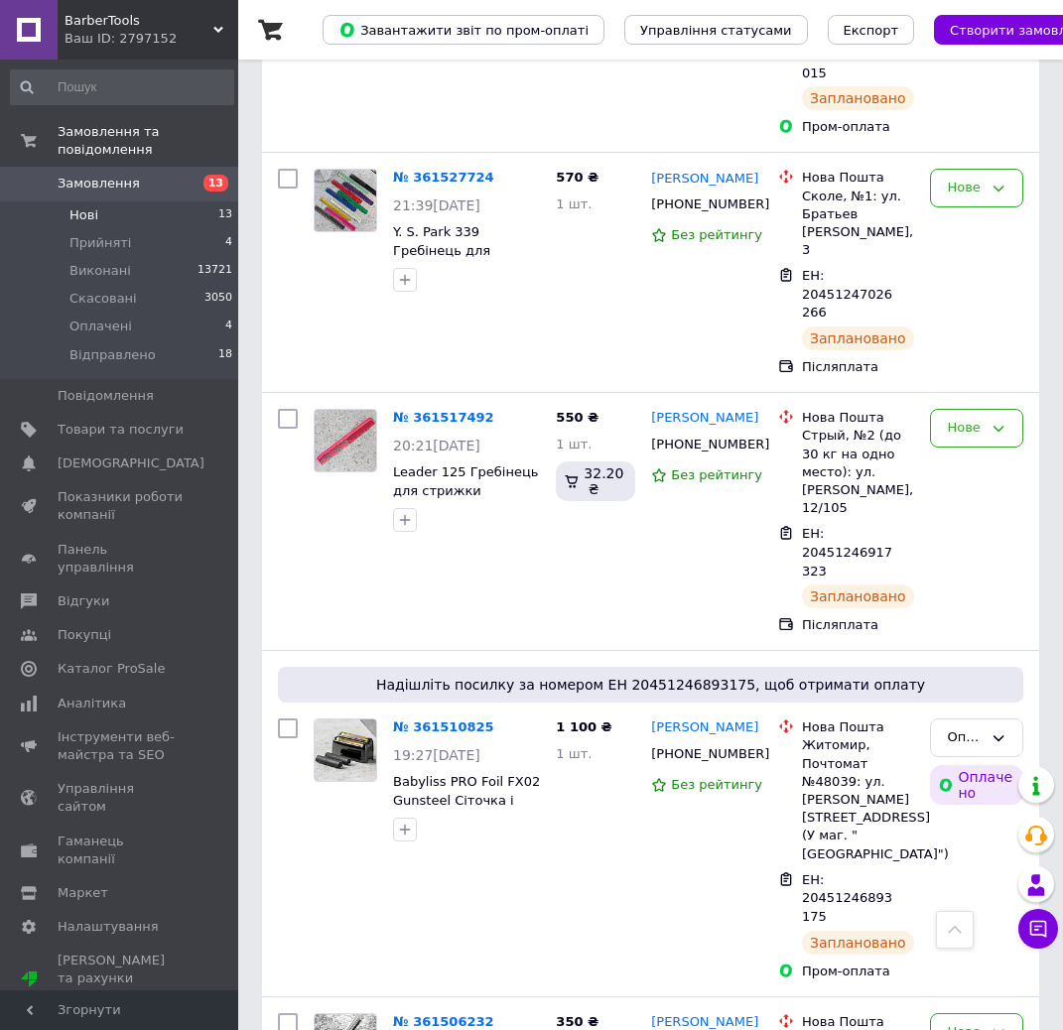
click at [161, 202] on li "Нові 13" at bounding box center [122, 216] width 244 height 28
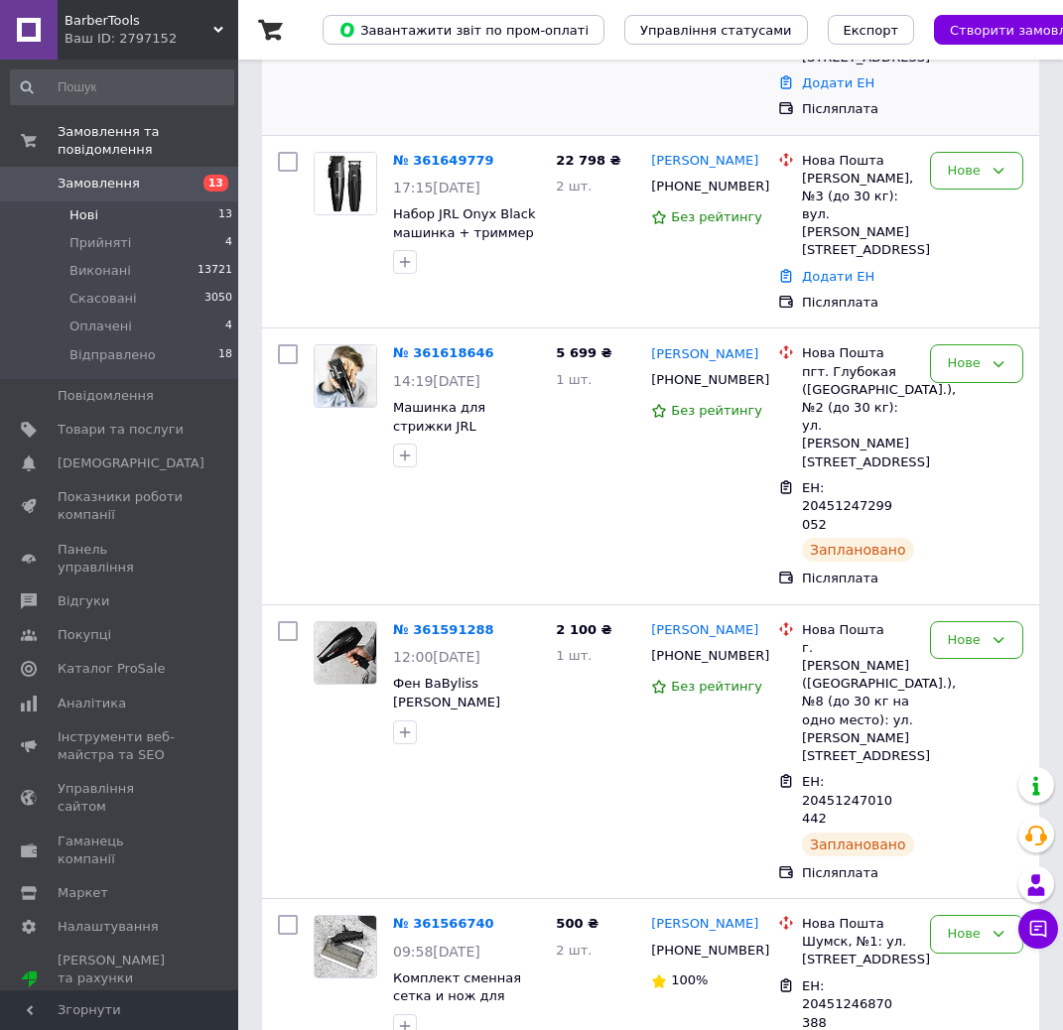
scroll to position [596, 0]
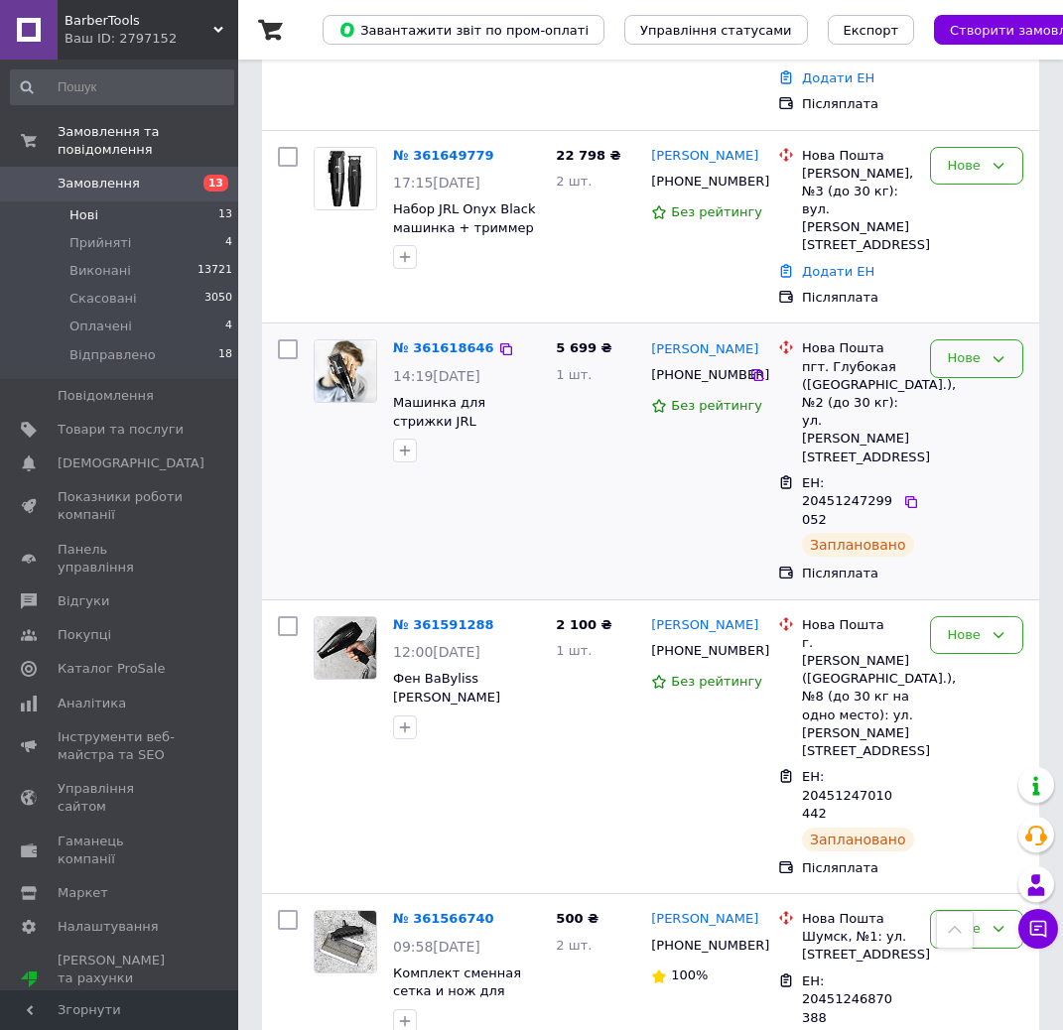
click at [1005, 351] on icon at bounding box center [999, 359] width 16 height 16
click at [990, 490] on li "Відправлено" at bounding box center [976, 518] width 91 height 57
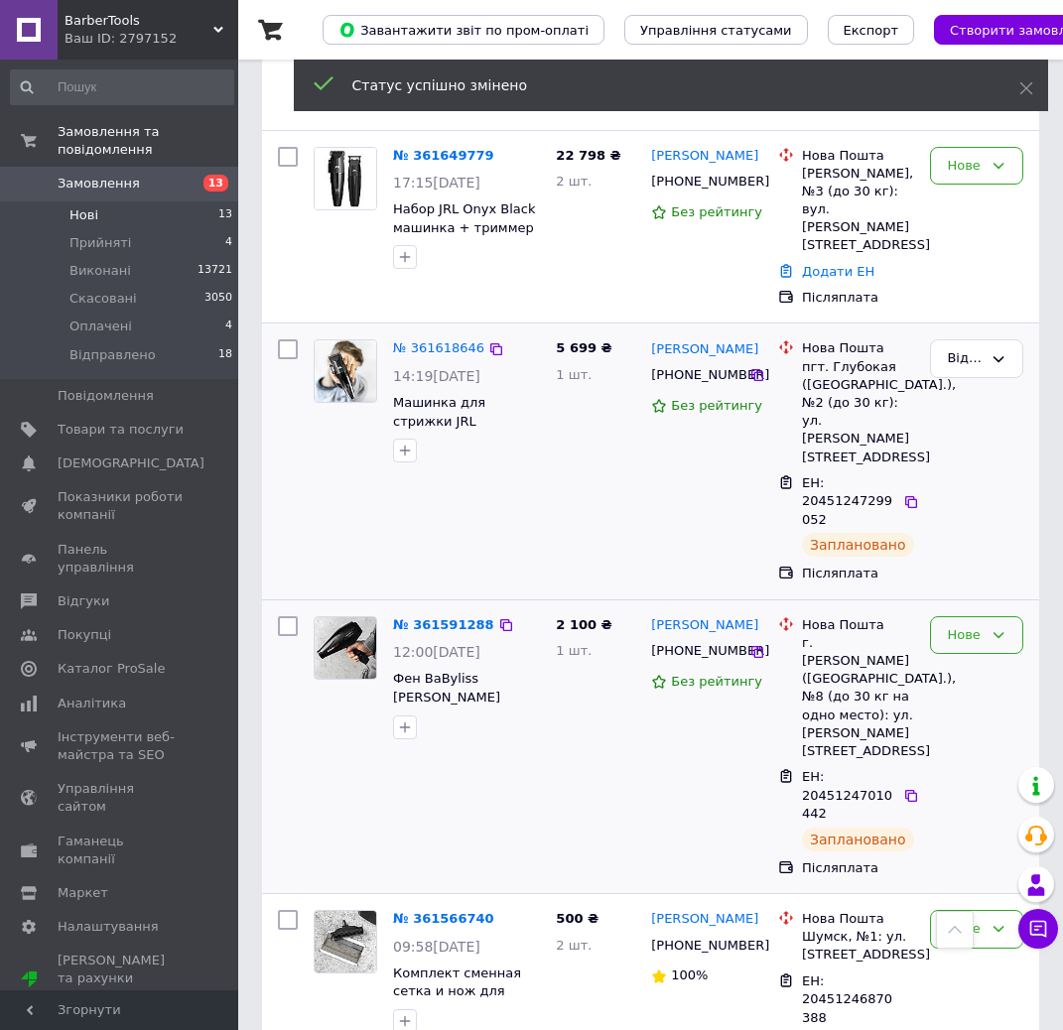
click at [1002, 627] on icon at bounding box center [999, 635] width 16 height 16
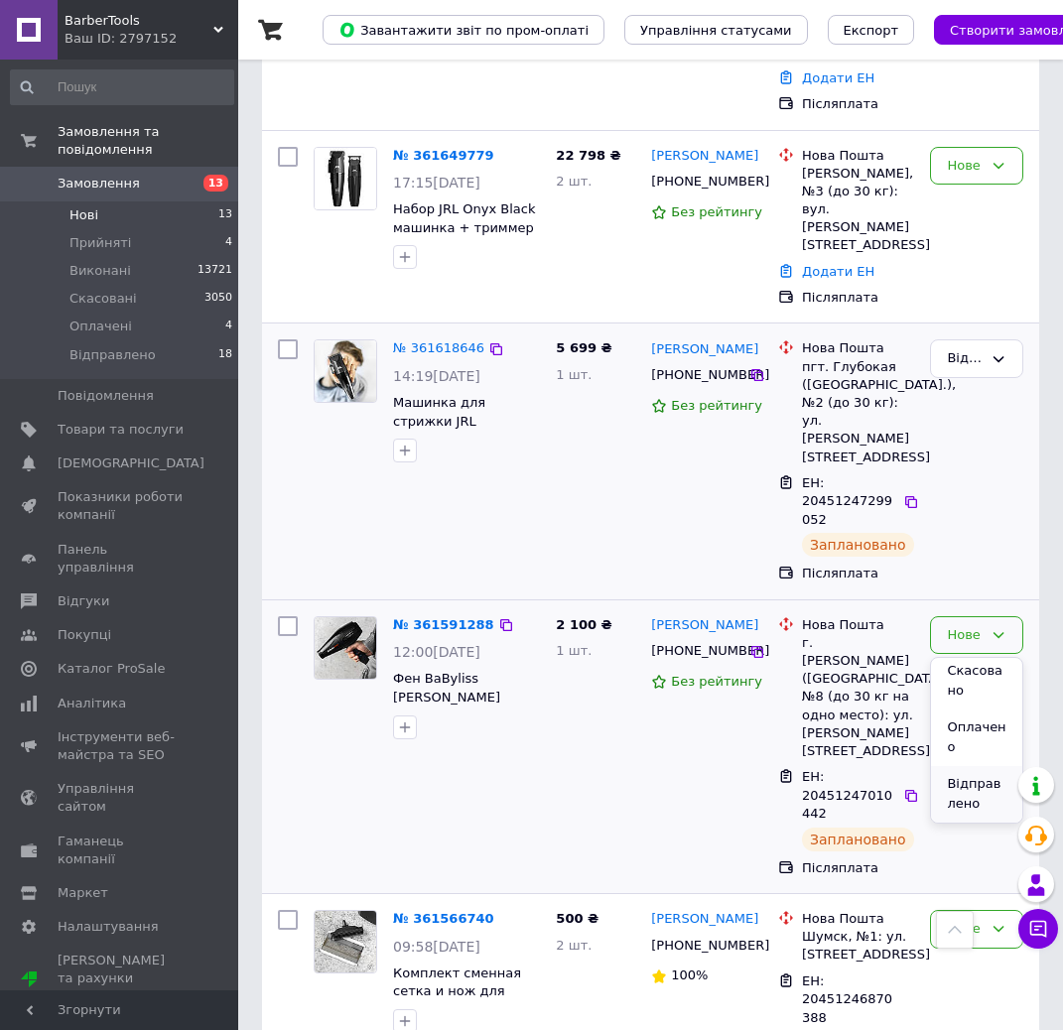
click at [986, 766] on li "Відправлено" at bounding box center [976, 794] width 91 height 57
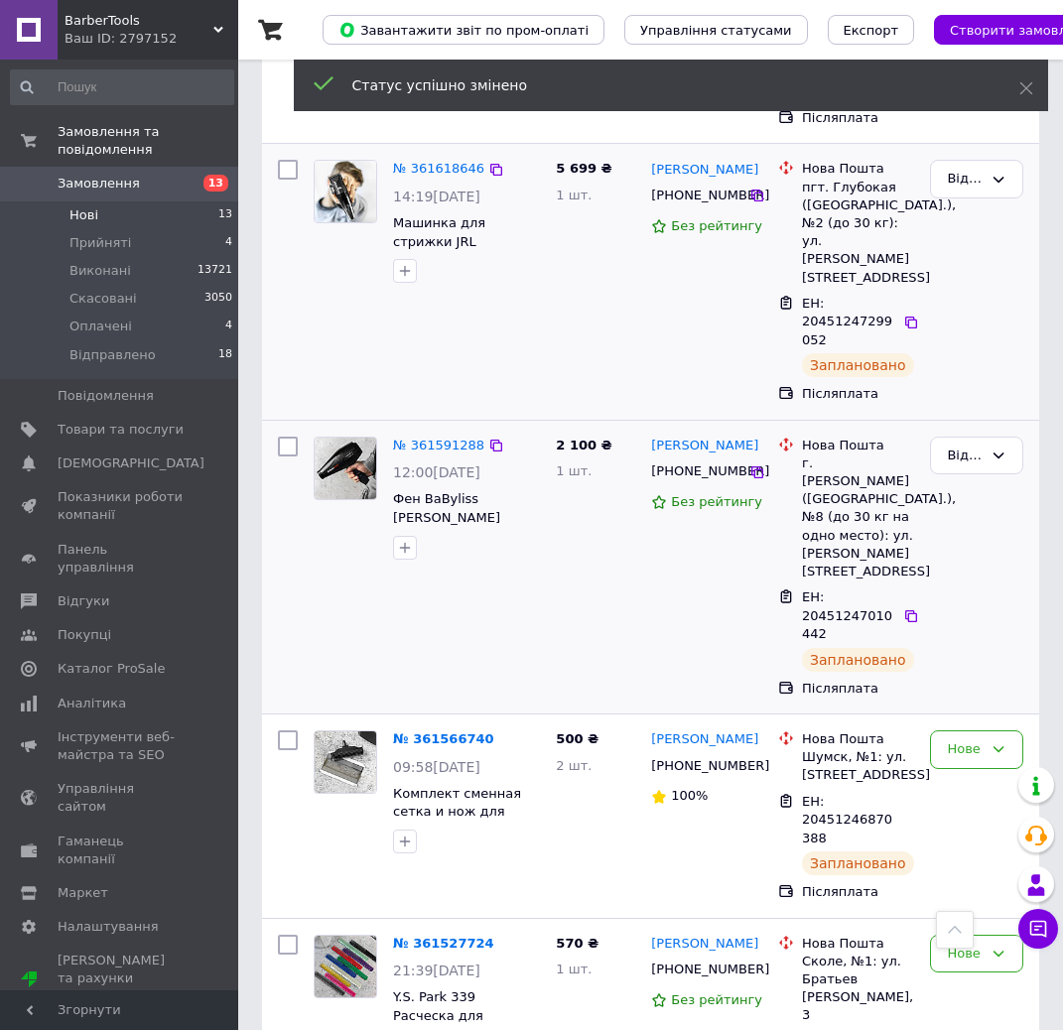
scroll to position [794, 0]
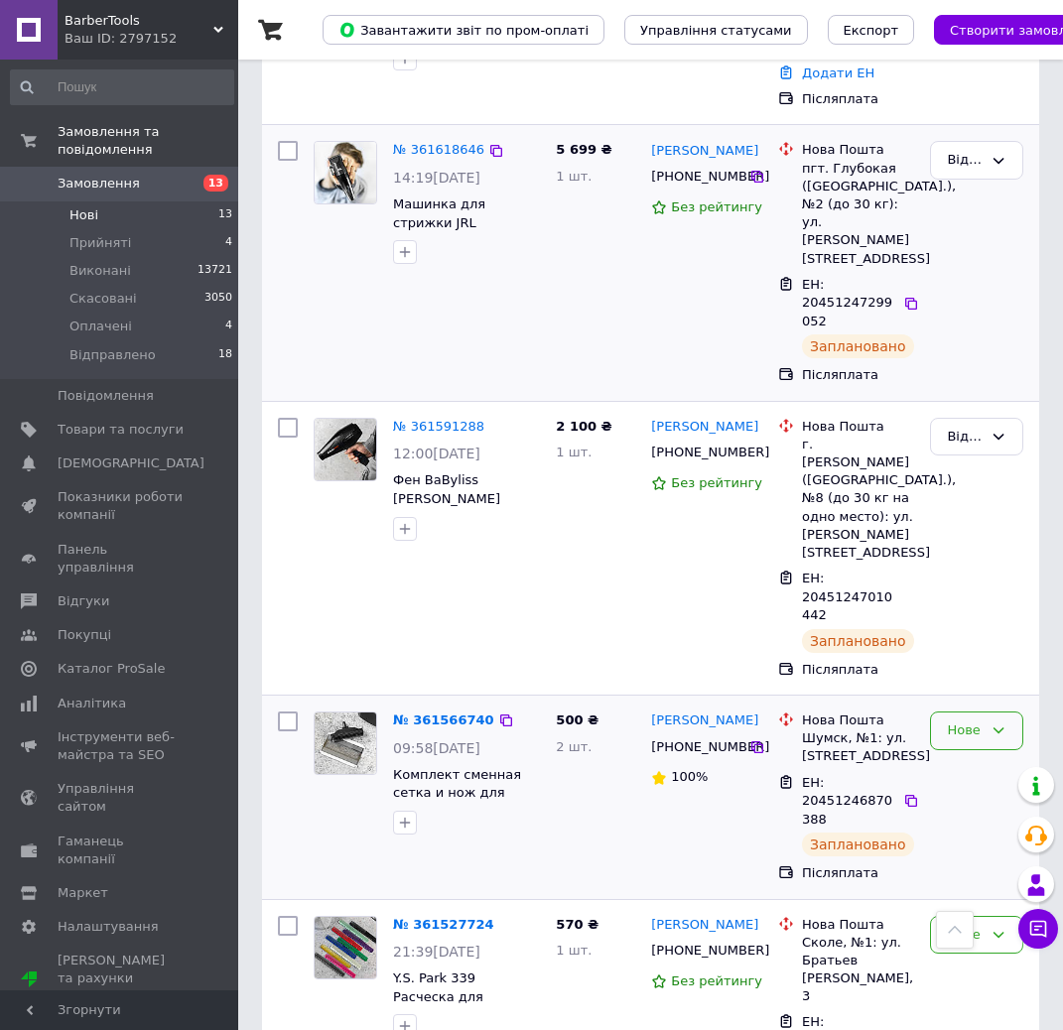
click at [979, 721] on div "Нове" at bounding box center [965, 731] width 36 height 21
click at [990, 862] on li "Відправлено" at bounding box center [976, 890] width 91 height 57
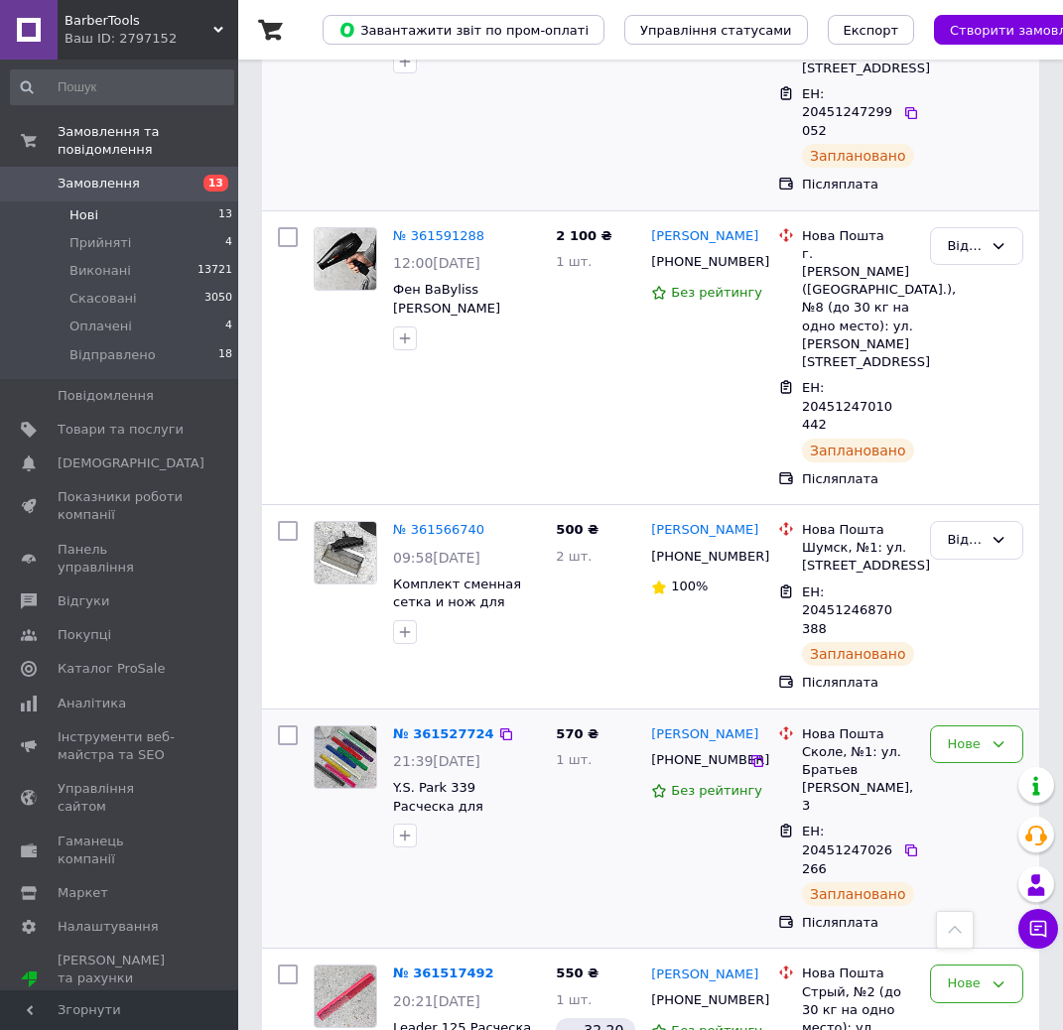
scroll to position [993, 0]
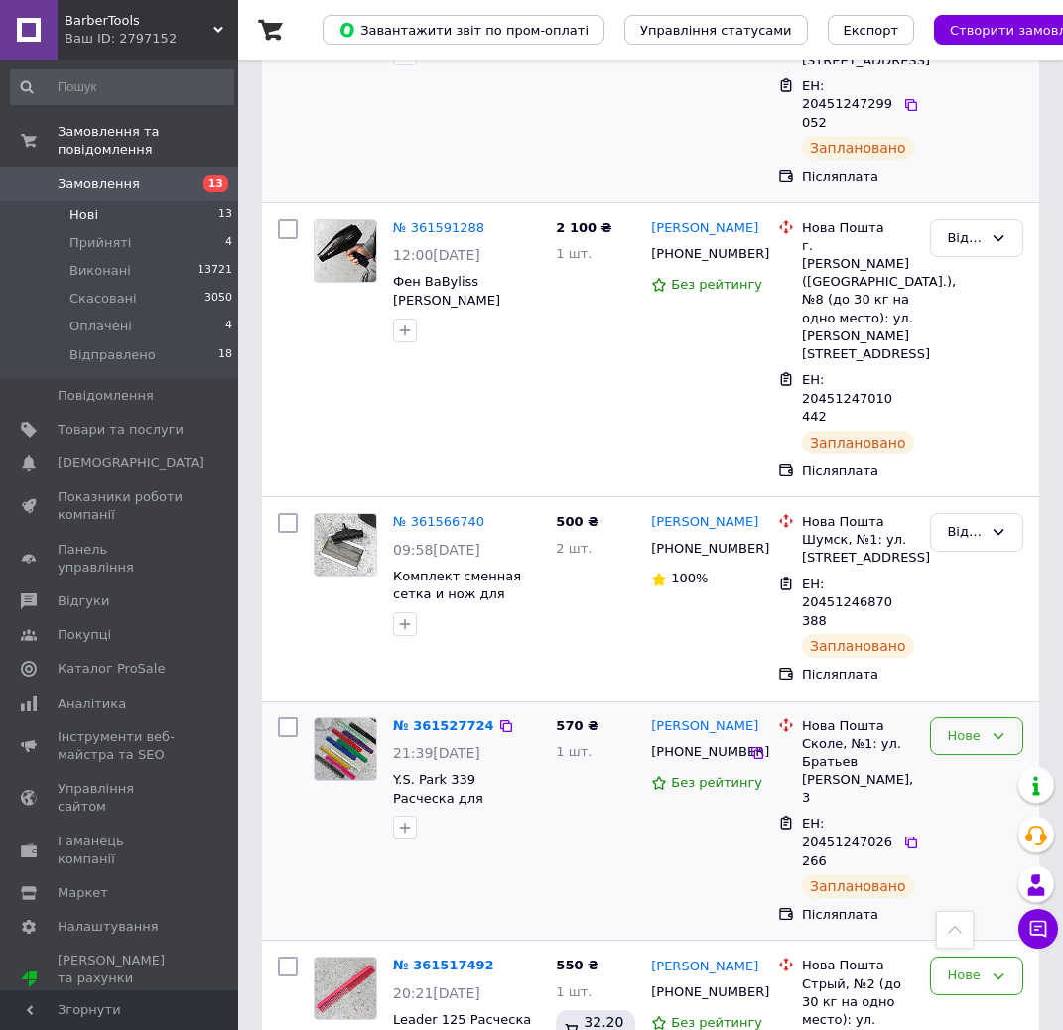
click at [992, 729] on icon at bounding box center [999, 737] width 16 height 16
click at [982, 868] on li "Відправлено" at bounding box center [976, 896] width 91 height 57
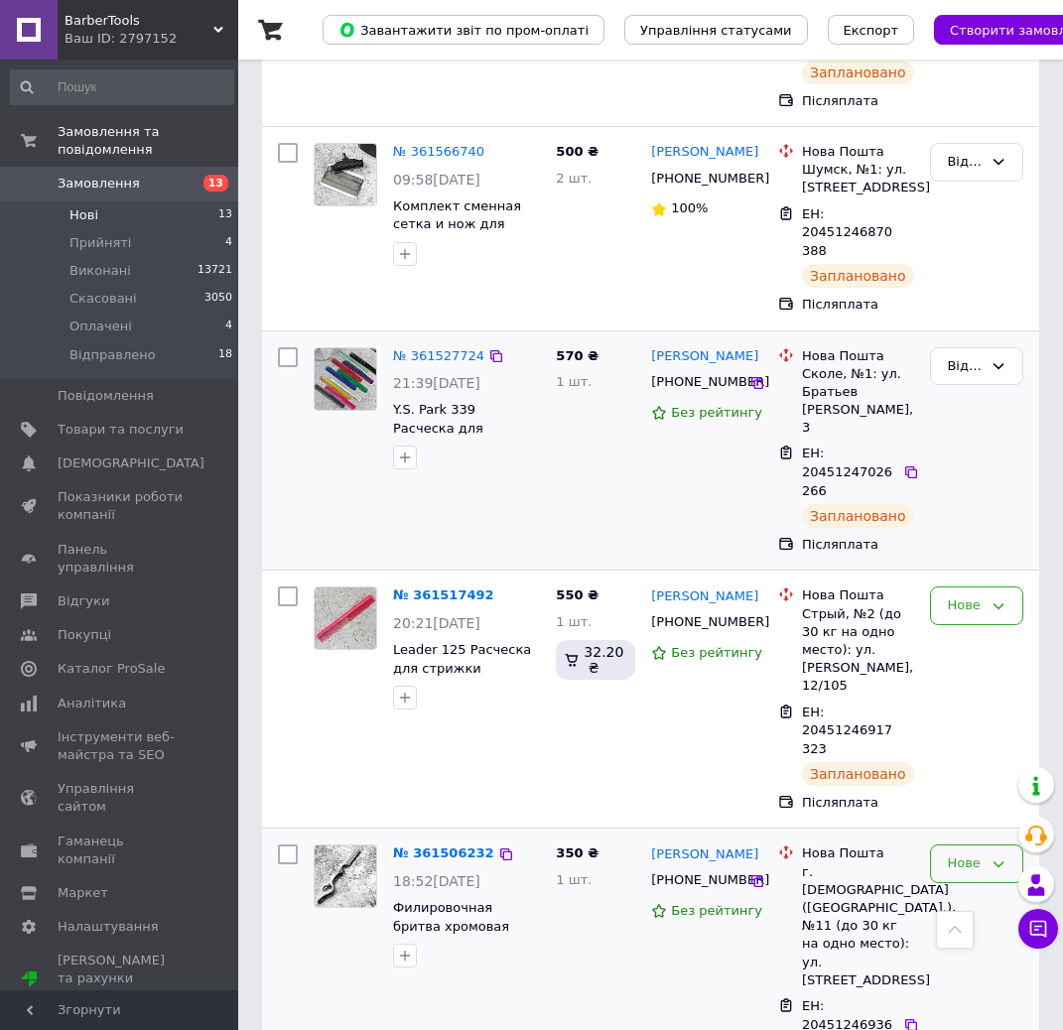
scroll to position [1390, 0]
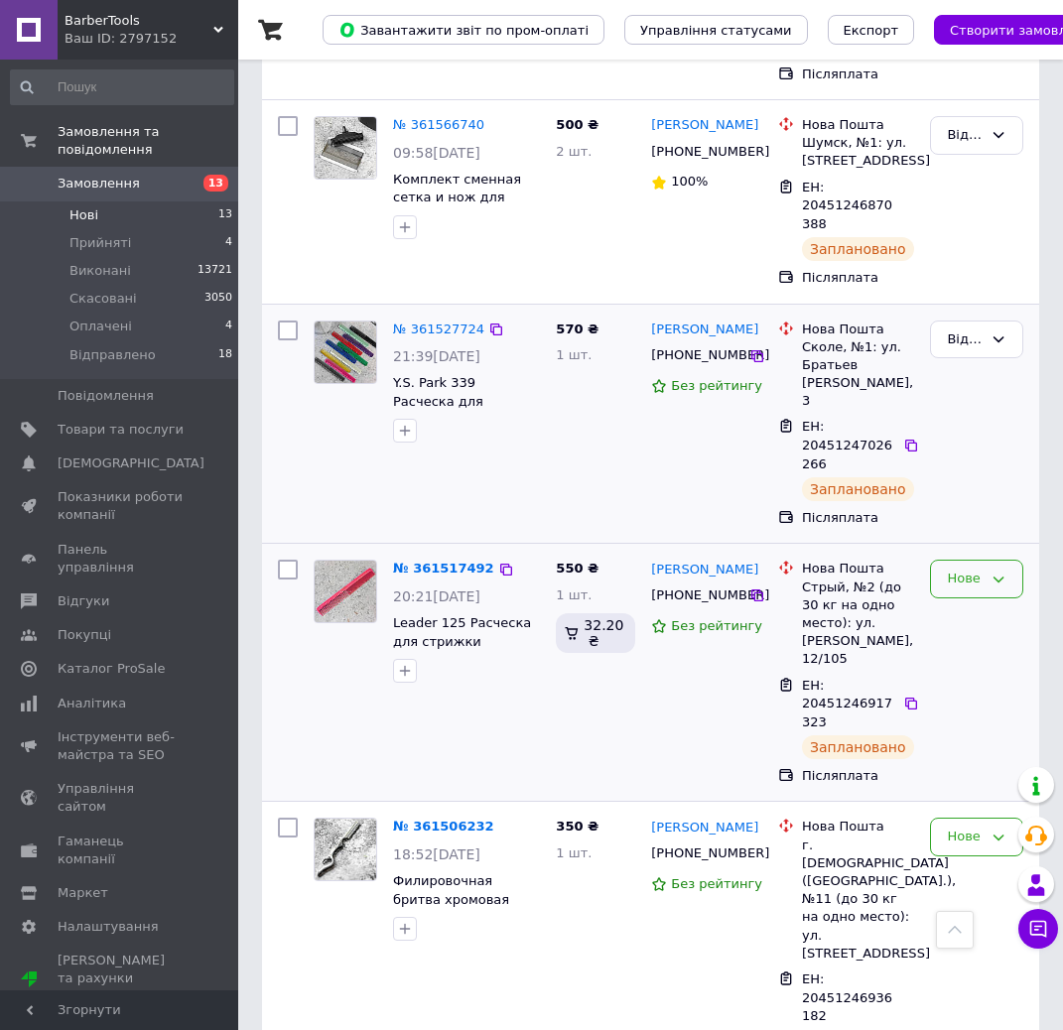
click at [1001, 577] on icon at bounding box center [999, 580] width 11 height 6
click at [967, 711] on li "Відправлено" at bounding box center [976, 739] width 91 height 57
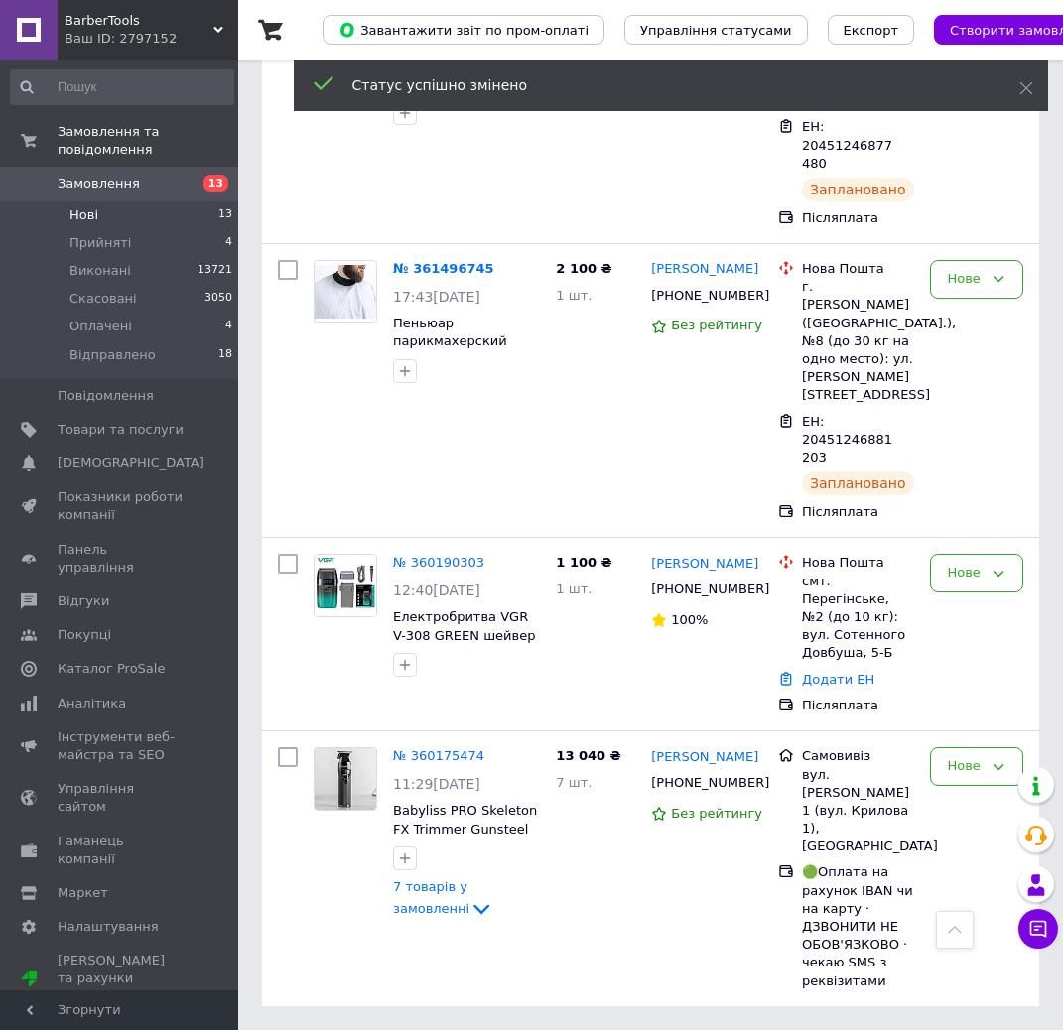
scroll to position [745, 0]
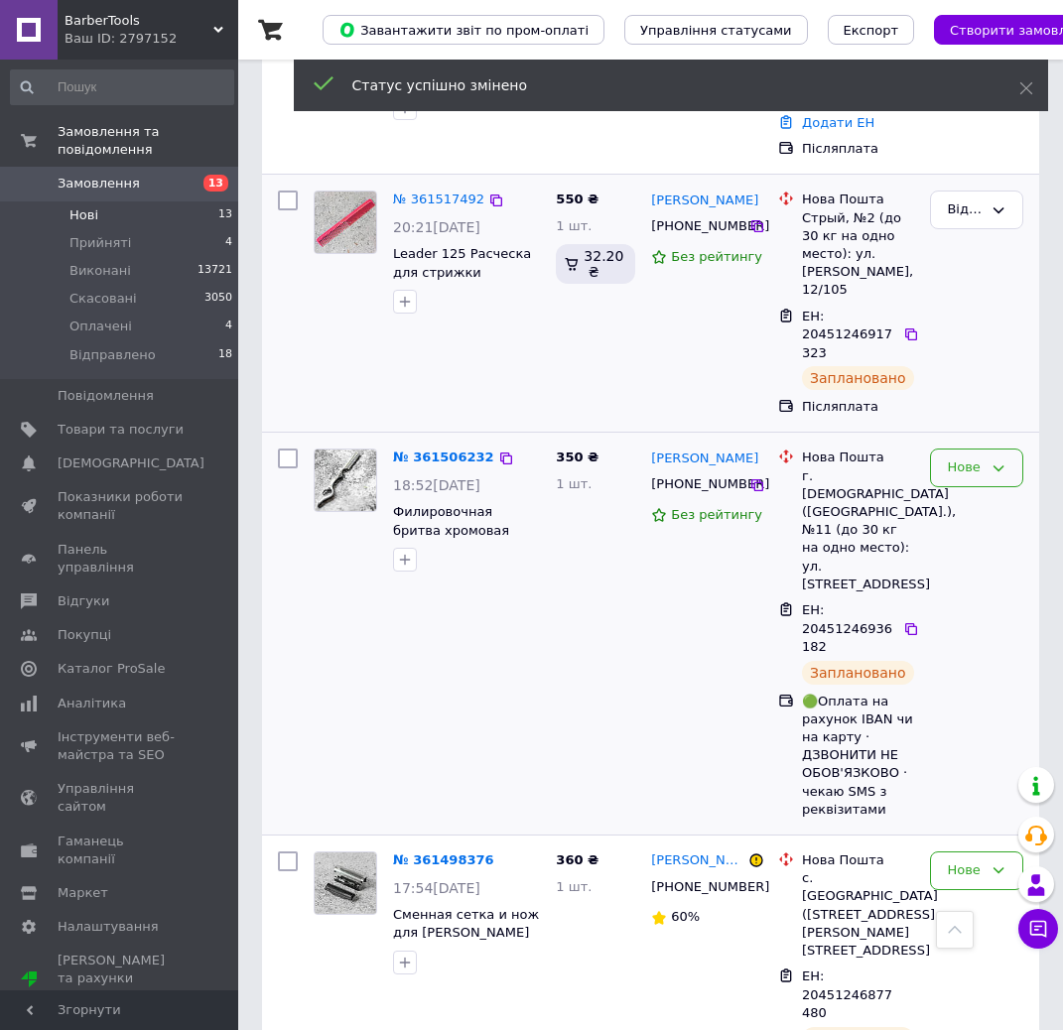
click at [1002, 461] on icon at bounding box center [999, 469] width 16 height 16
click at [989, 600] on li "Відправлено" at bounding box center [976, 628] width 91 height 57
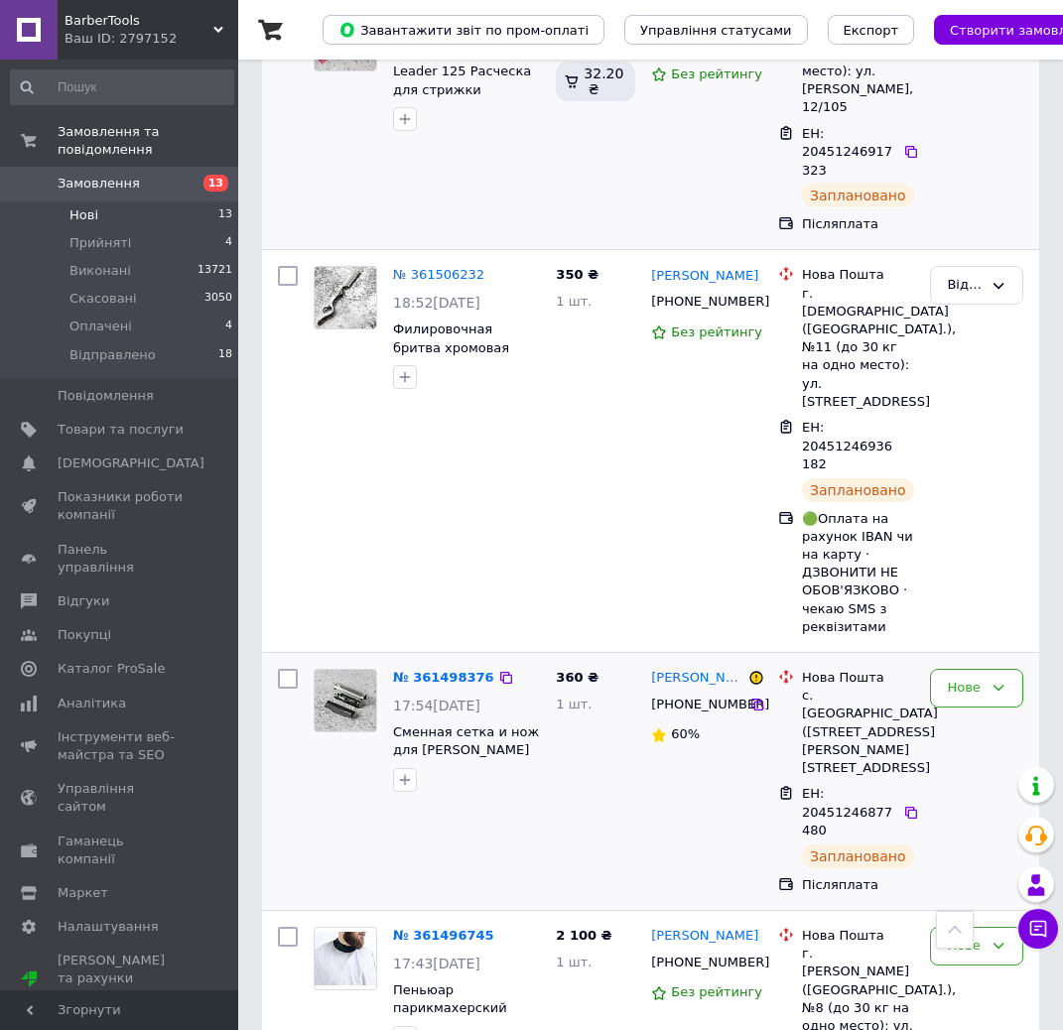
scroll to position [943, 0]
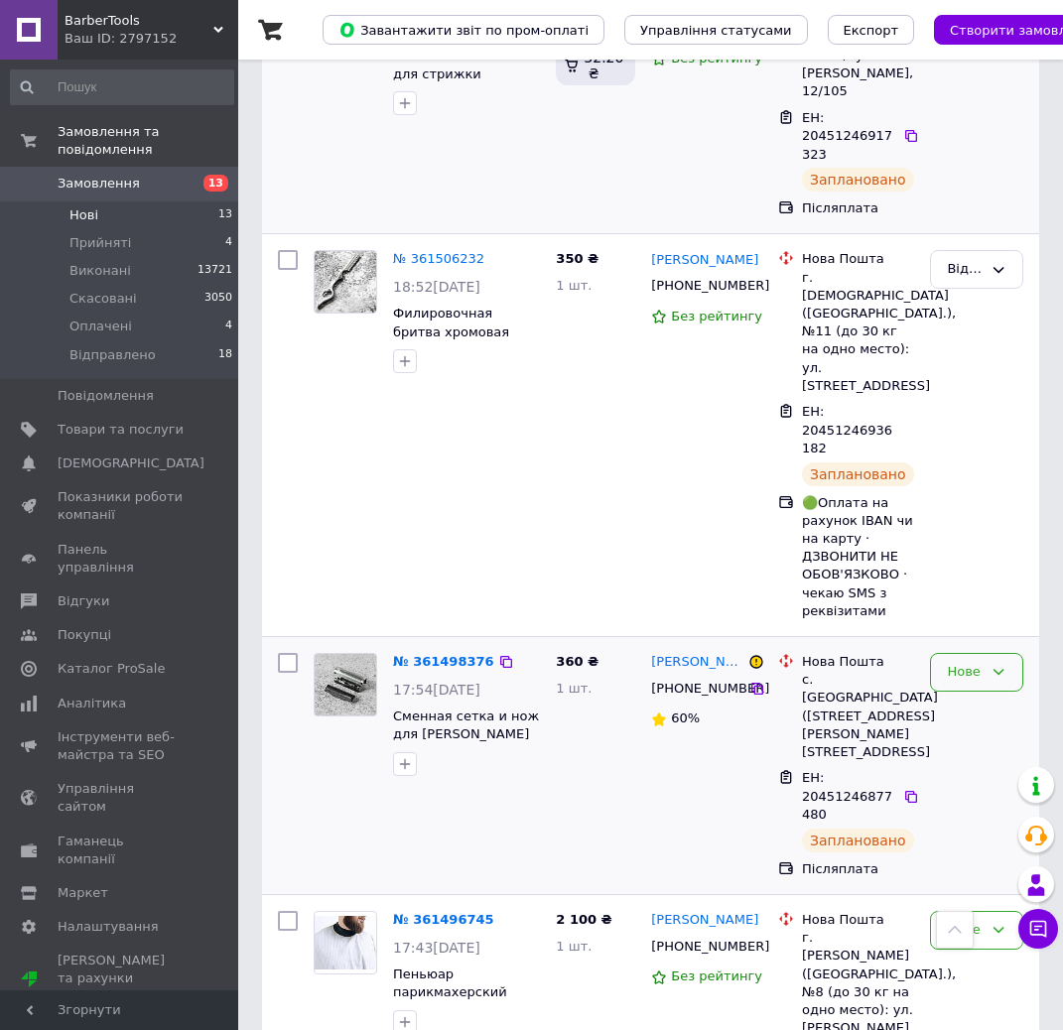
click at [983, 653] on div "Нове" at bounding box center [976, 672] width 93 height 39
click at [985, 803] on li "Відправлено" at bounding box center [976, 831] width 91 height 57
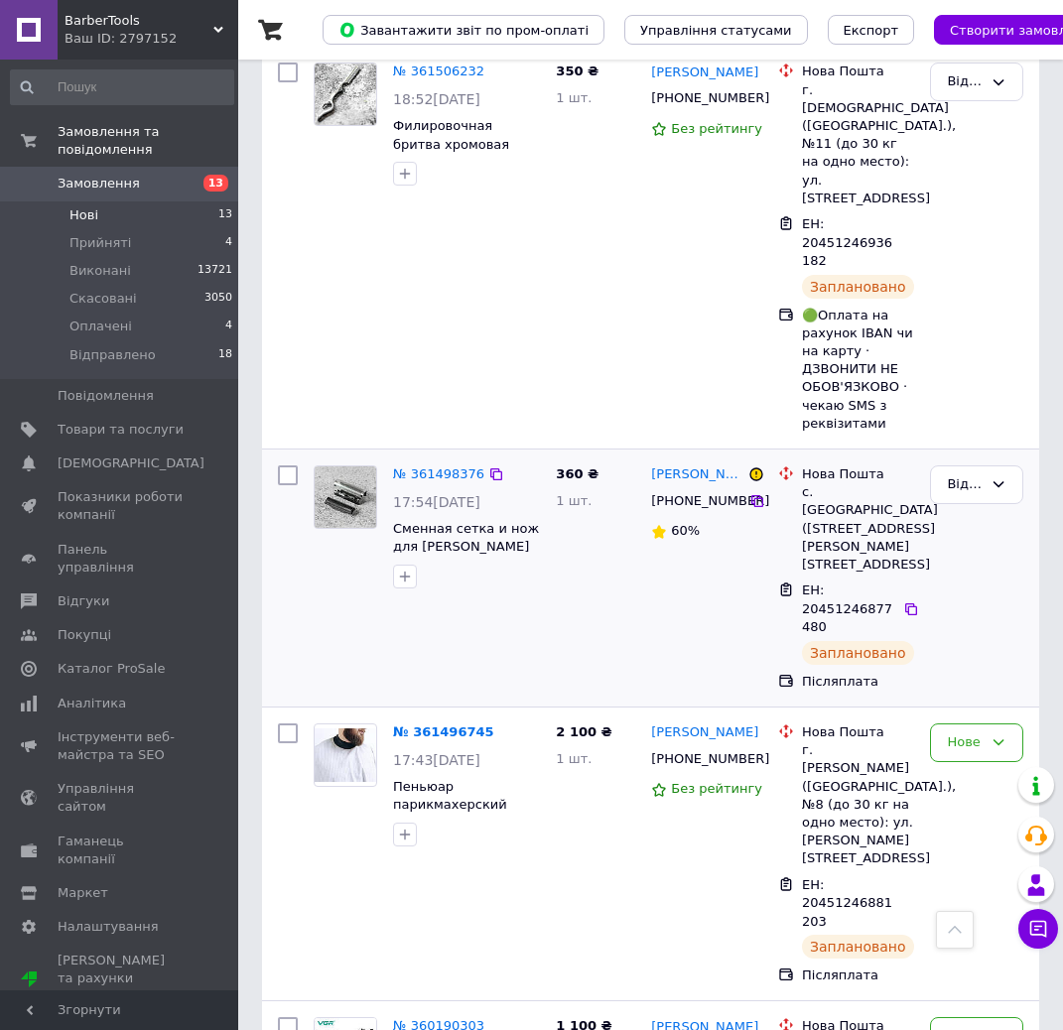
scroll to position [1241, 0]
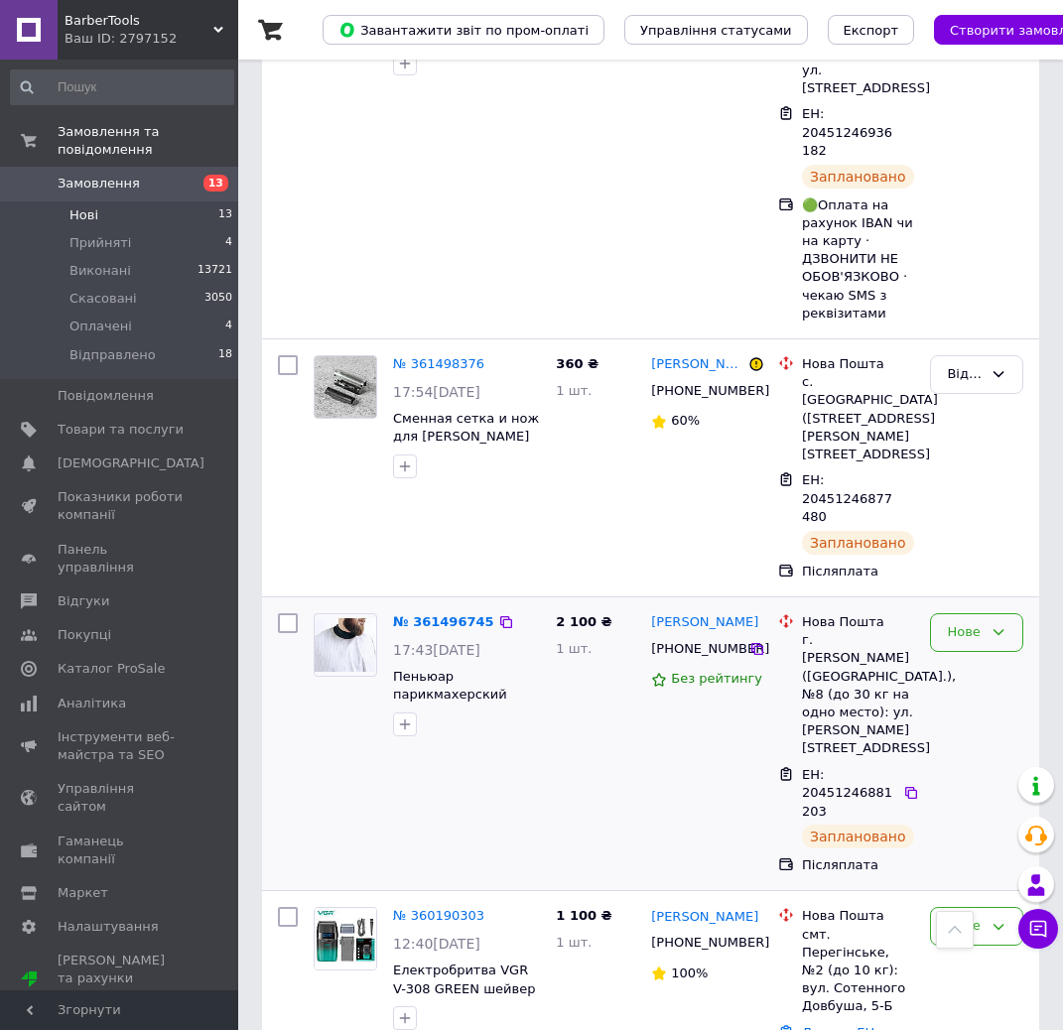
drag, startPoint x: 995, startPoint y: 442, endPoint x: 996, endPoint y: 453, distance: 11.0
click at [996, 613] on div "Нове" at bounding box center [976, 632] width 93 height 39
click at [988, 763] on li "Відправлено" at bounding box center [976, 791] width 91 height 57
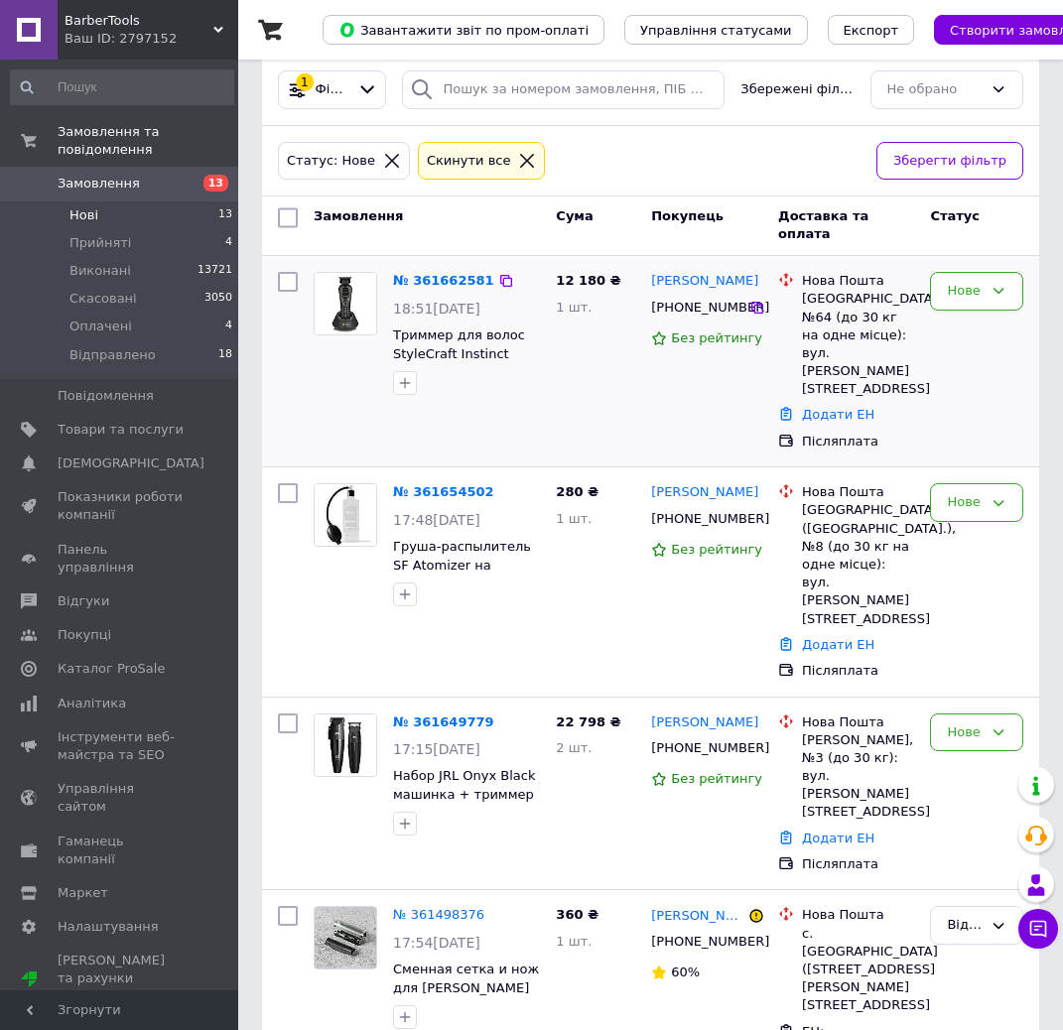
scroll to position [0, 0]
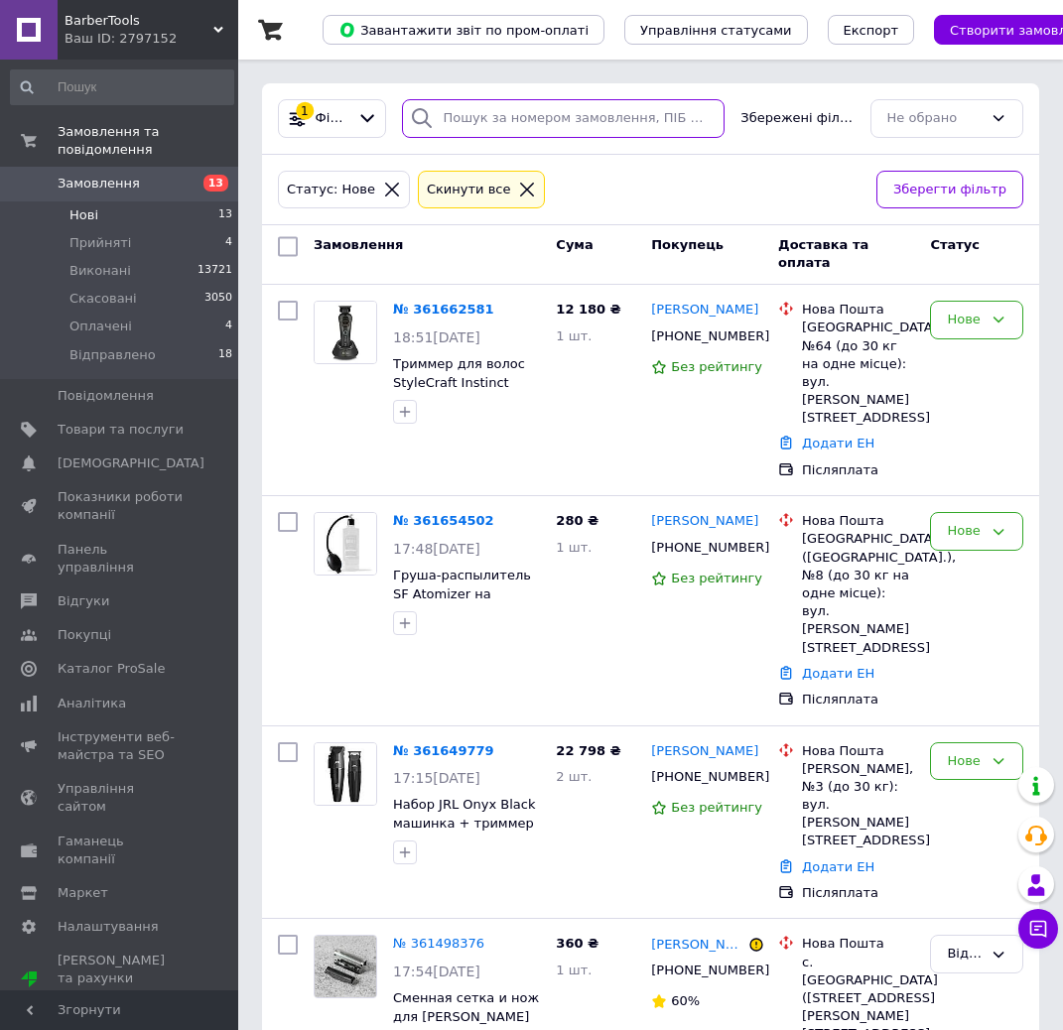
click at [537, 125] on input "search" at bounding box center [563, 118] width 323 height 39
paste input "20451247077572"
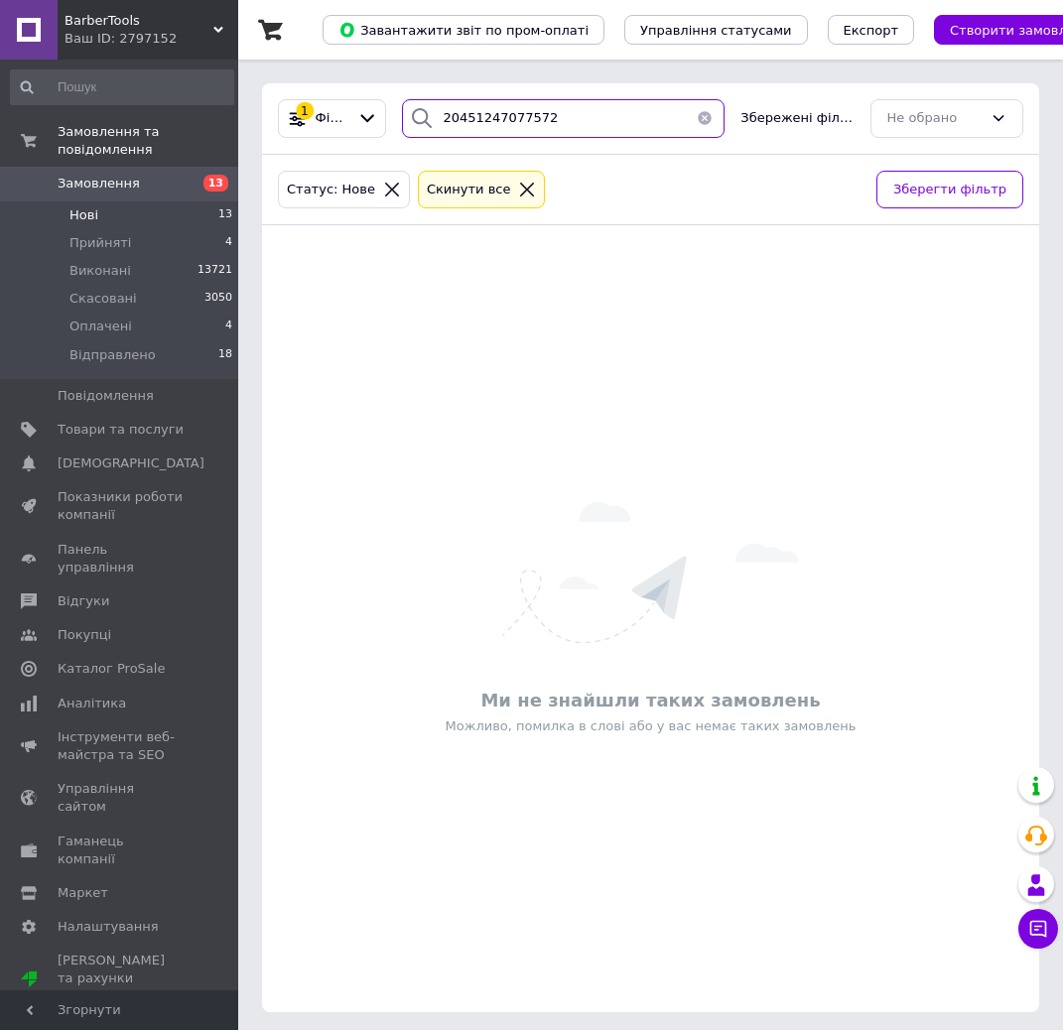
drag, startPoint x: 549, startPoint y: 112, endPoint x: 439, endPoint y: 114, distance: 110.2
click at [439, 114] on div "20451247077572" at bounding box center [563, 118] width 323 height 39
type input "20451247077572"
